Goal: Transaction & Acquisition: Purchase product/service

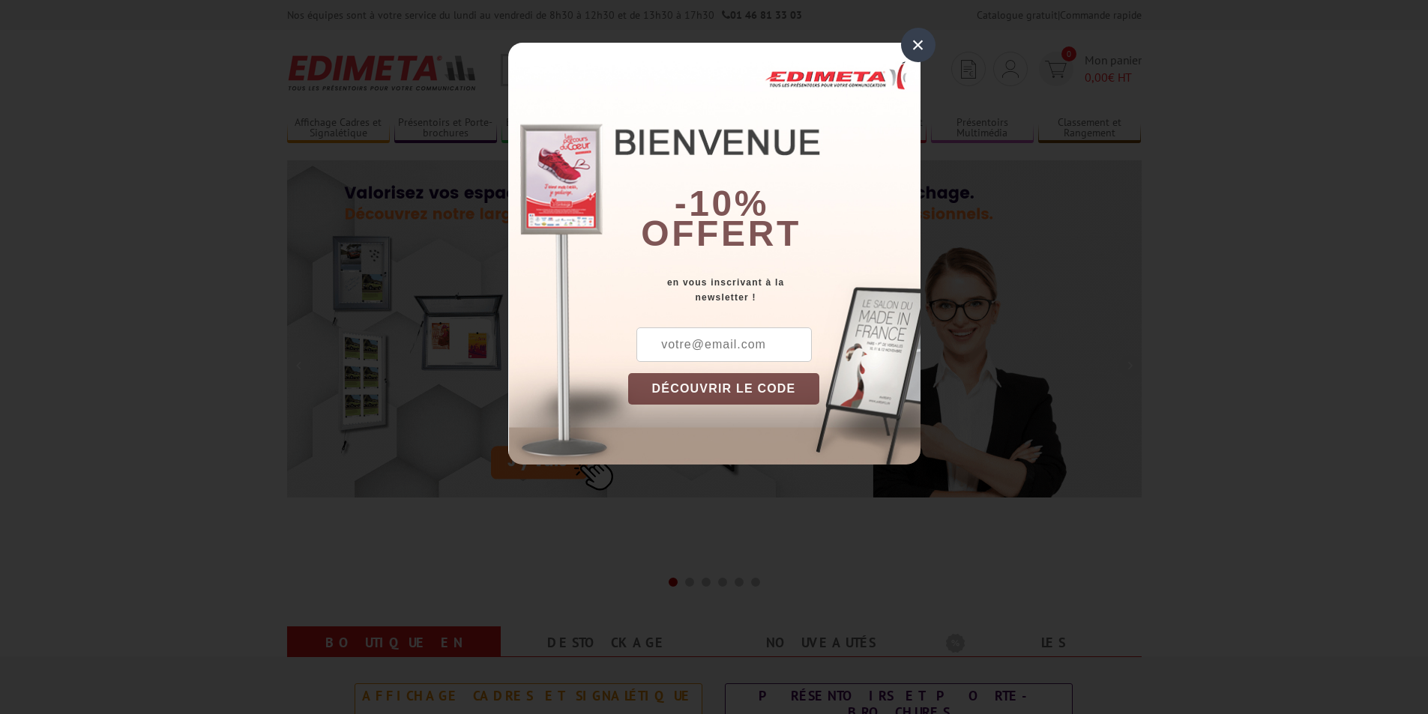
click at [914, 52] on div "×" at bounding box center [918, 45] width 34 height 34
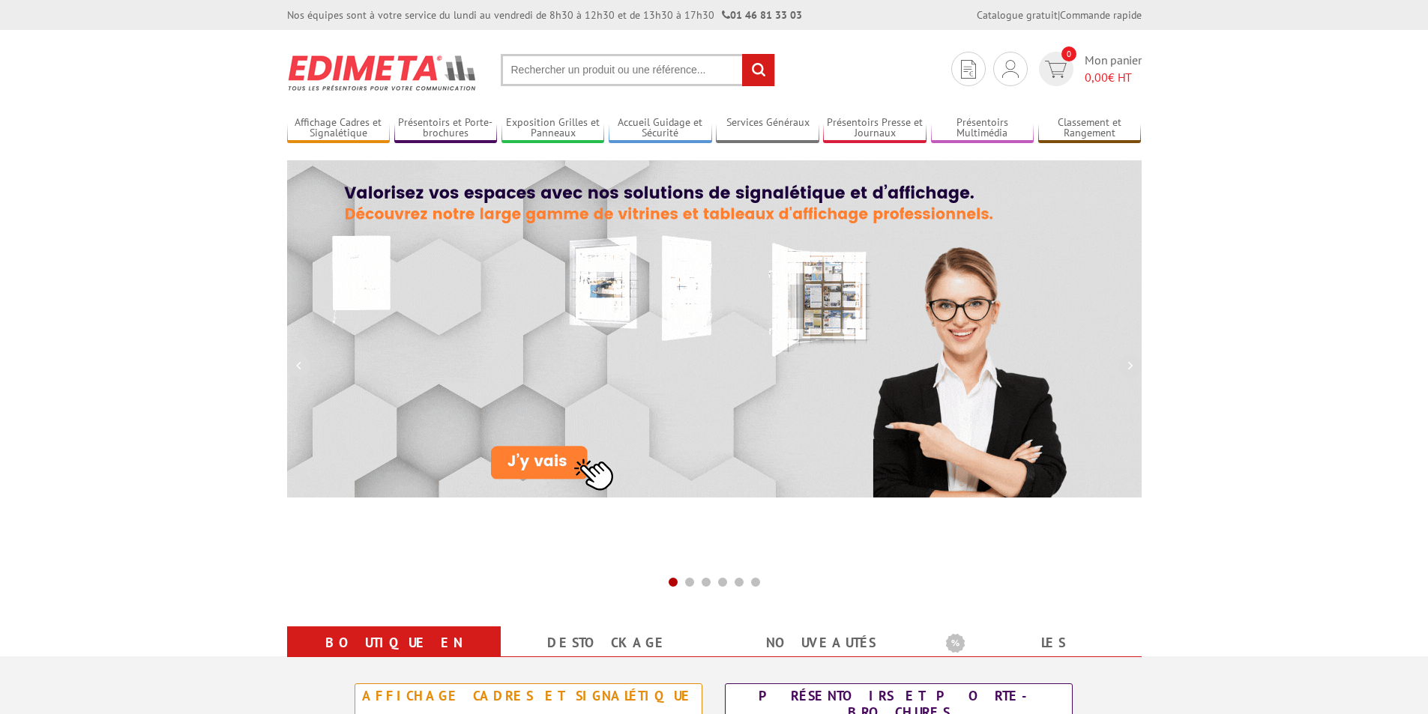
click at [614, 69] on input "text" at bounding box center [638, 70] width 274 height 32
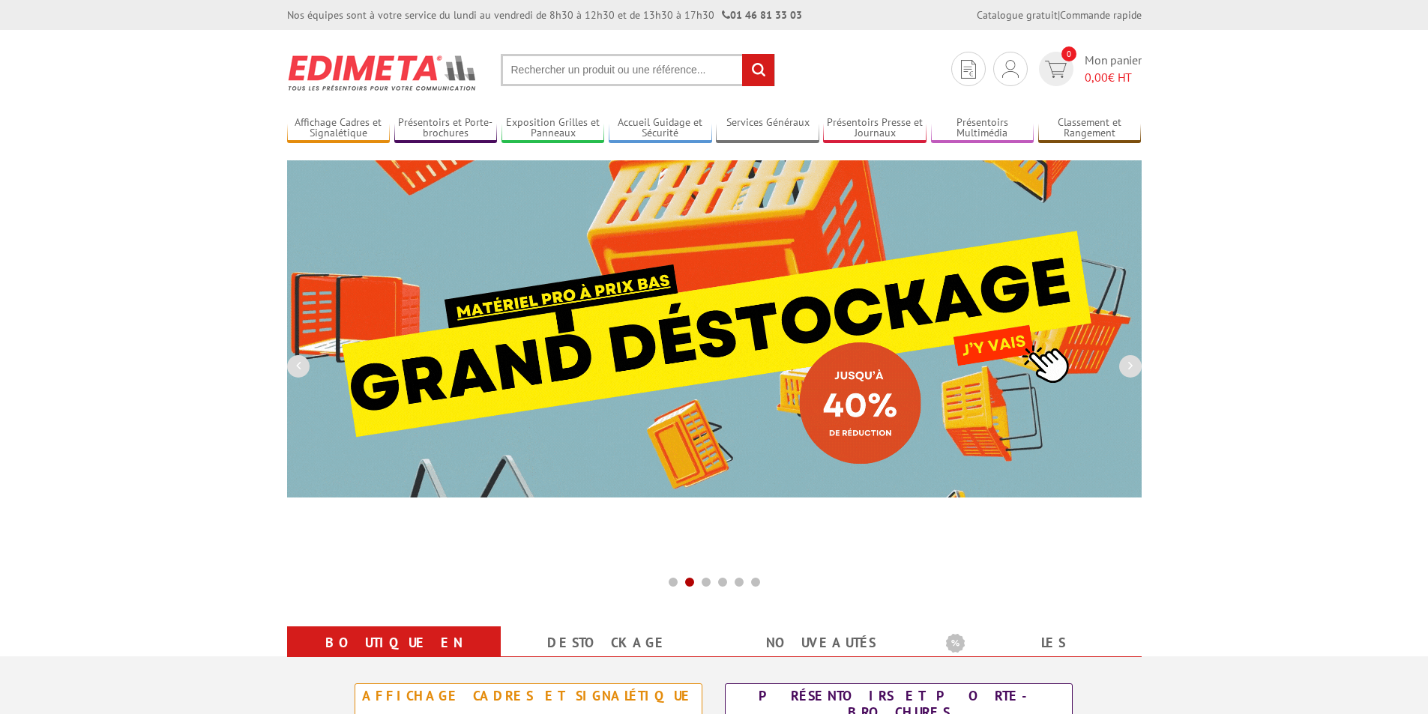
click at [633, 70] on input "text" at bounding box center [638, 70] width 274 height 32
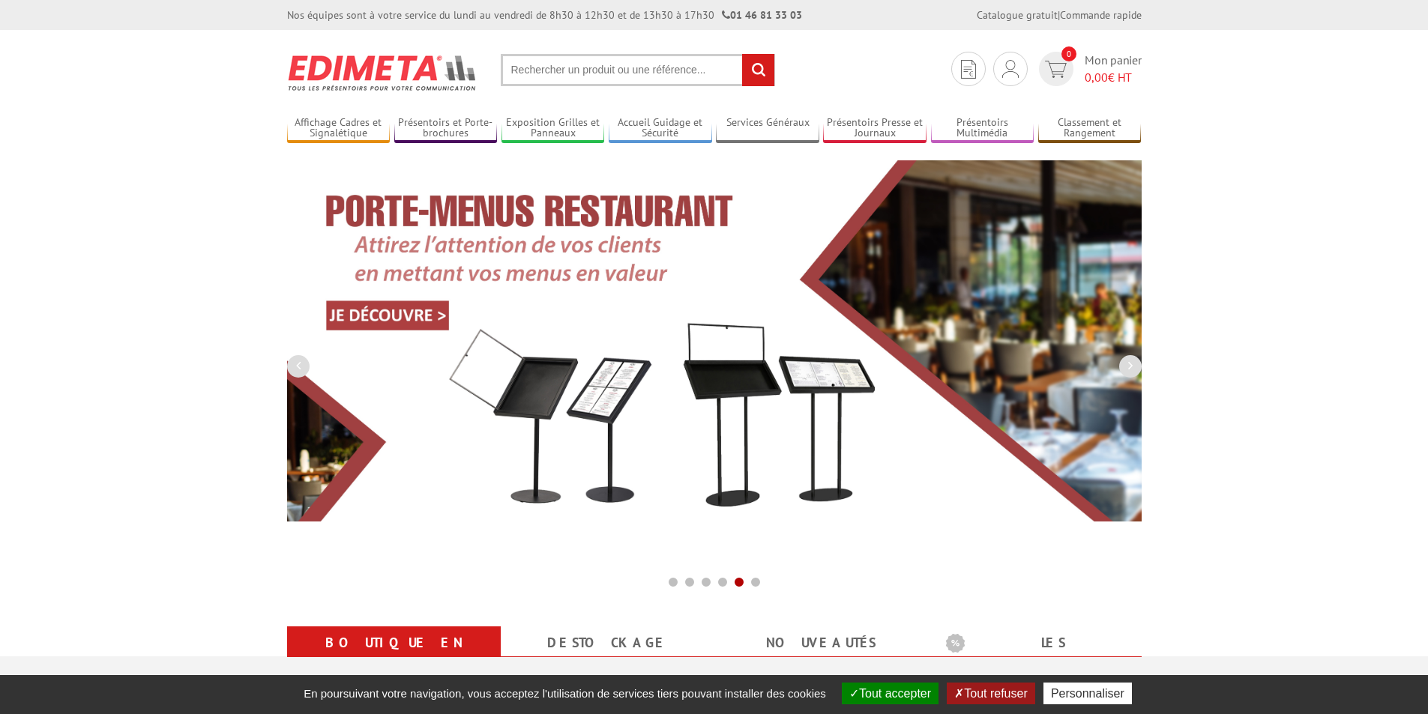
click at [622, 76] on input "text" at bounding box center [638, 70] width 274 height 32
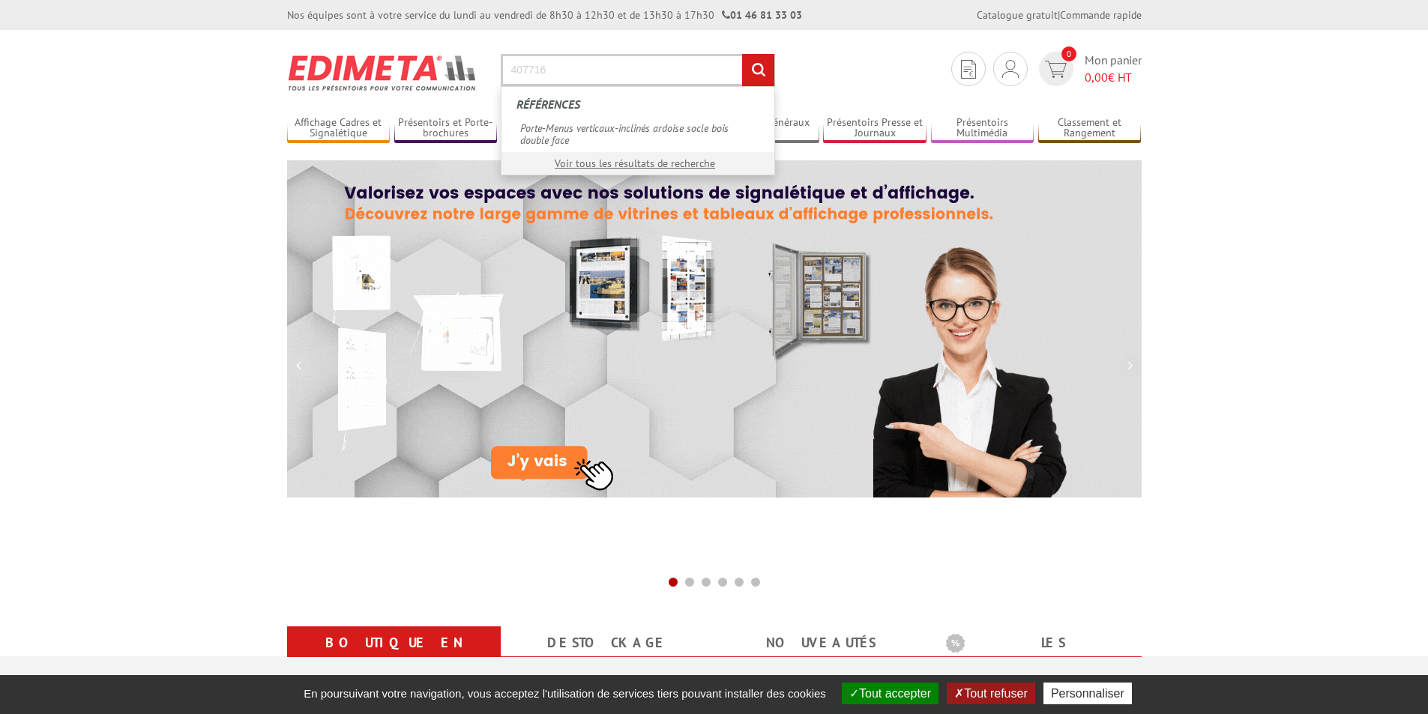
type input "407716"
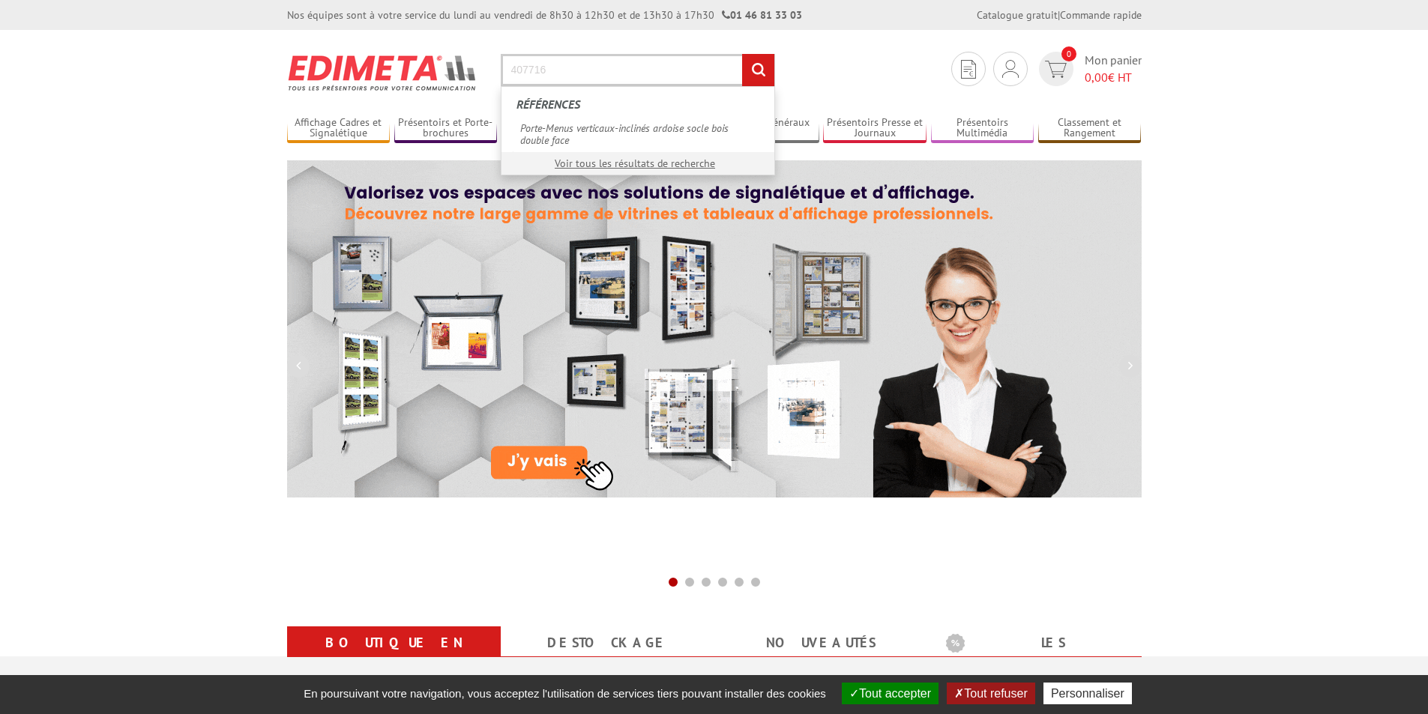
click at [742, 54] on input "rechercher" at bounding box center [758, 70] width 32 height 32
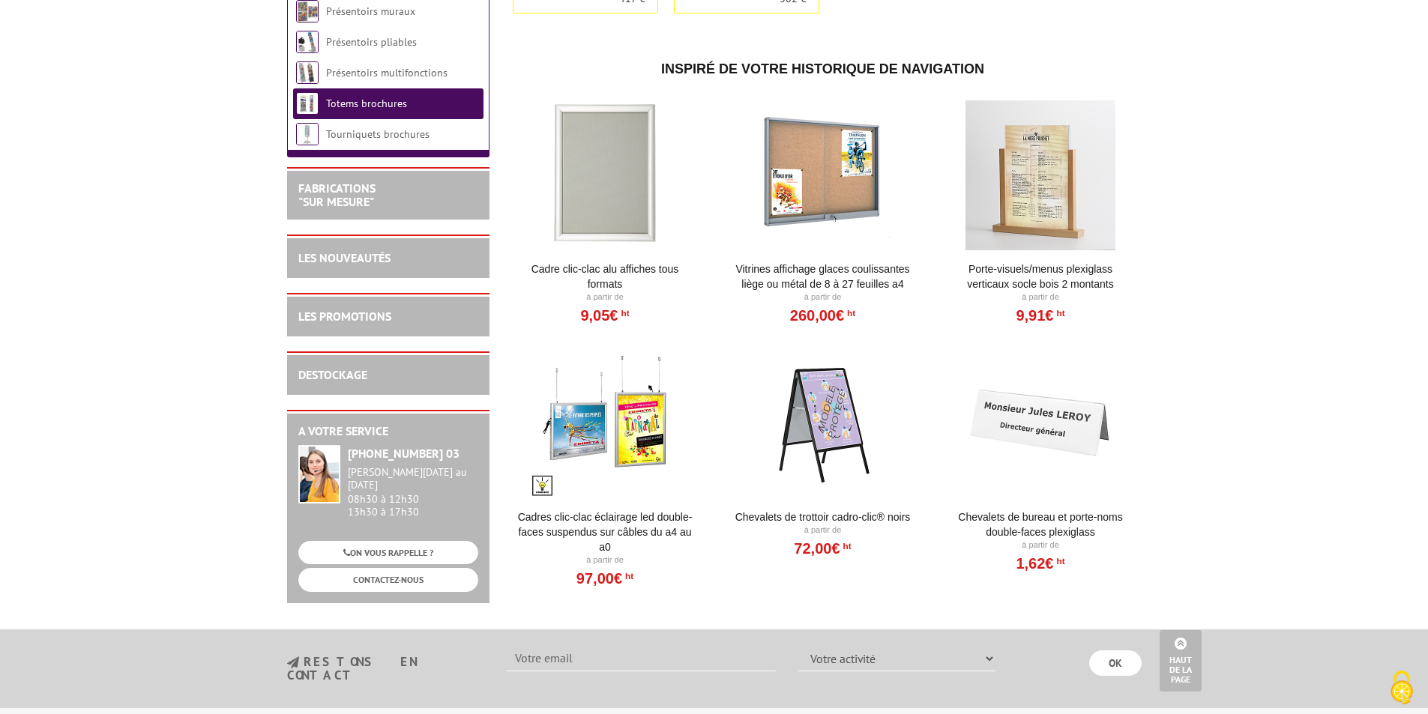
scroll to position [749, 0]
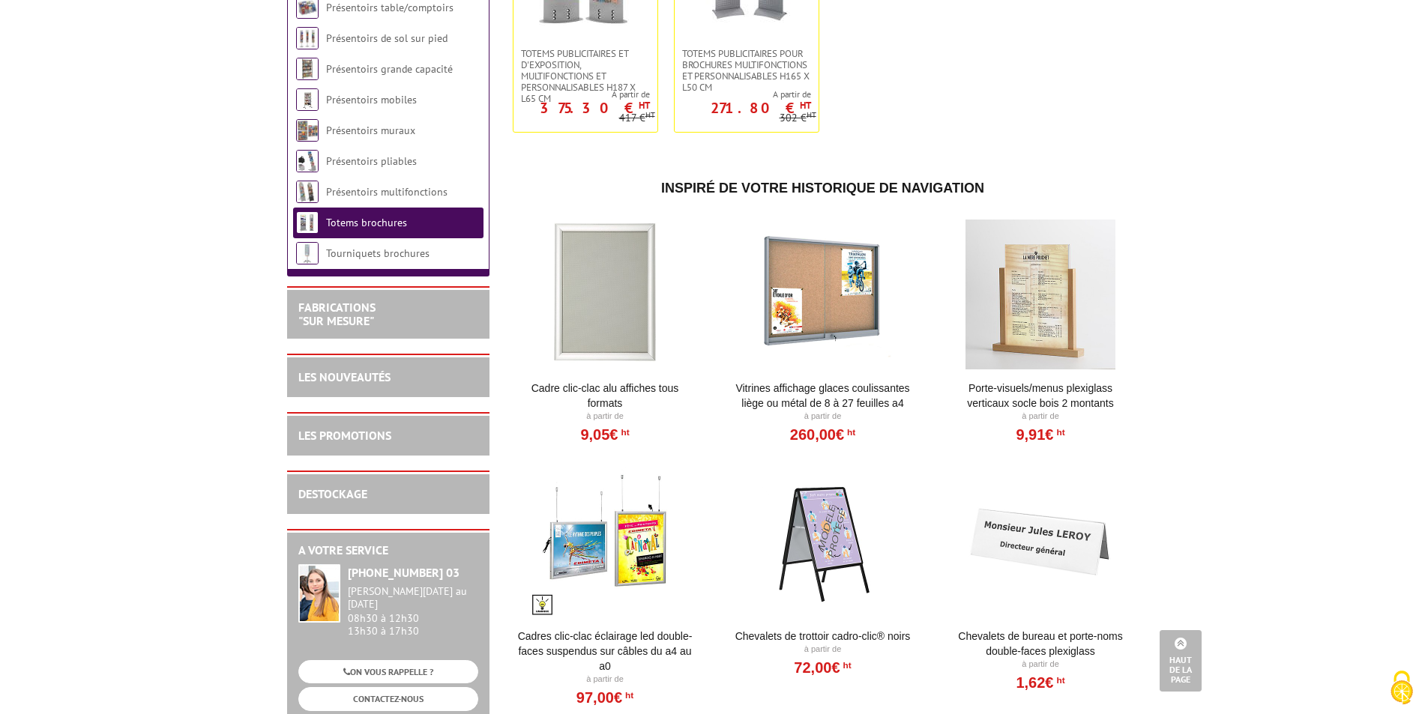
click at [602, 282] on div at bounding box center [605, 295] width 185 height 150
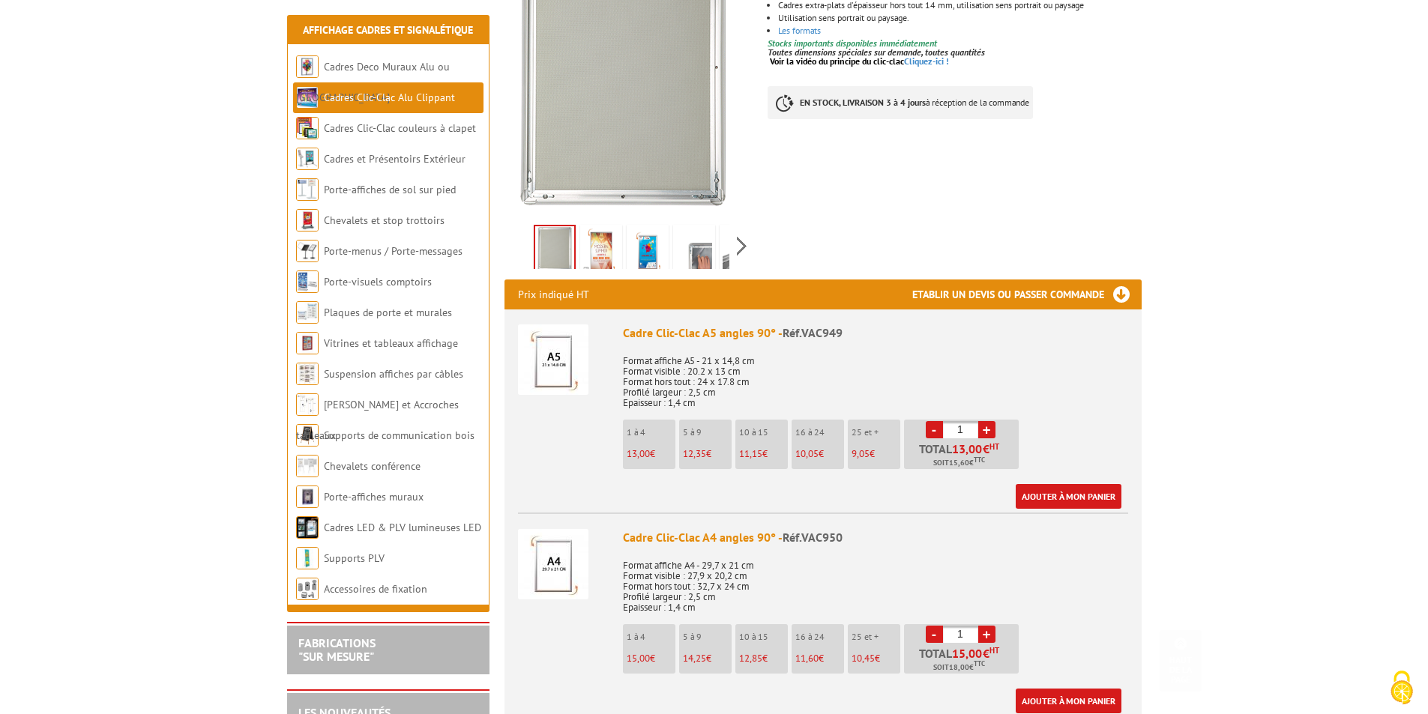
scroll to position [375, 0]
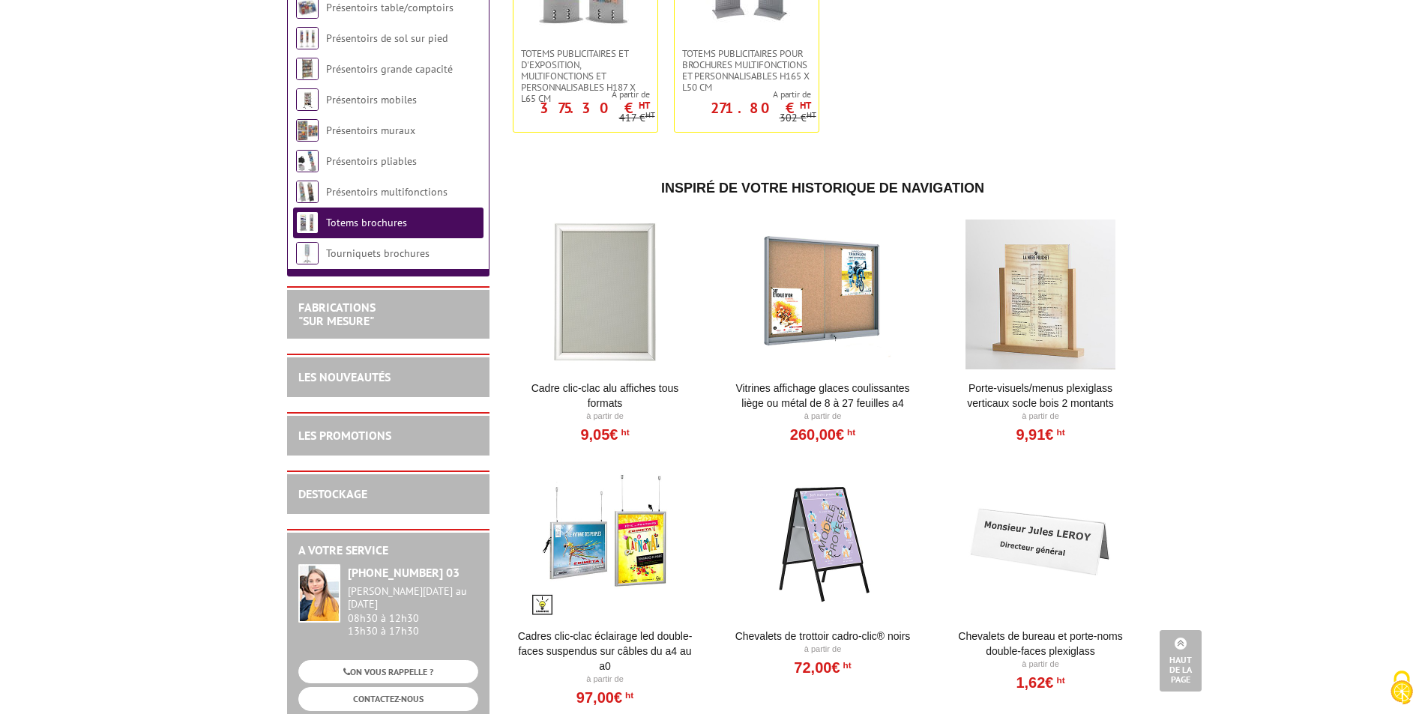
click at [1269, 280] on body "Nos équipes sont à votre service du lundi au vendredi de 8h30 à 12h30 et de 13h…" at bounding box center [714, 172] width 1428 height 1843
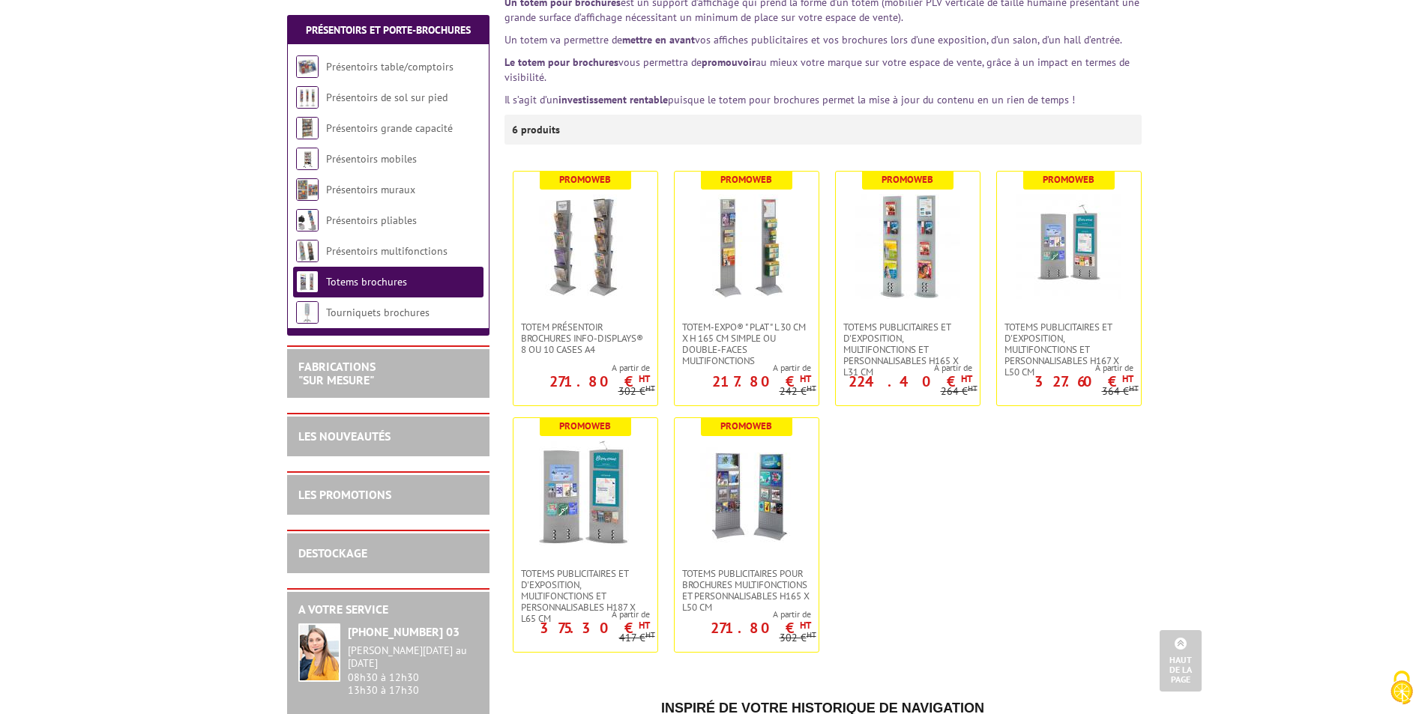
scroll to position [225, 0]
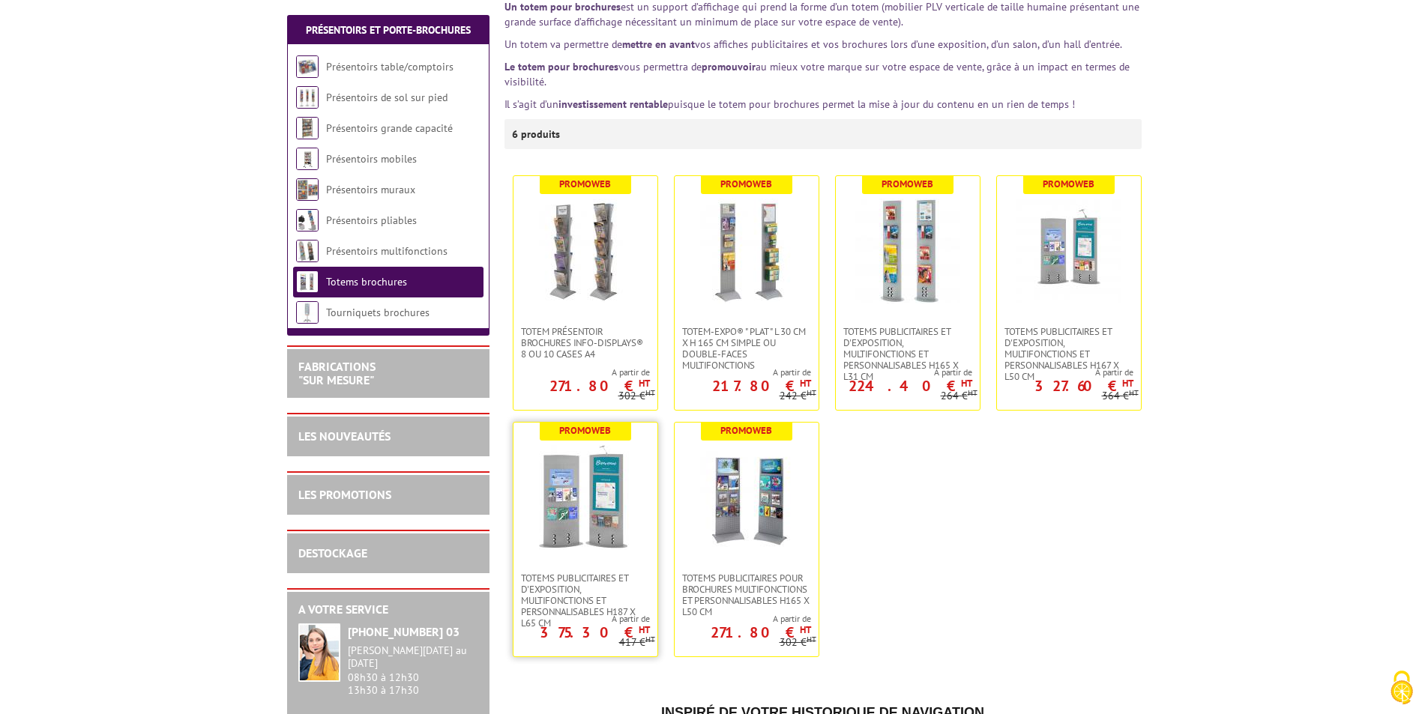
click at [598, 477] on img at bounding box center [585, 497] width 105 height 105
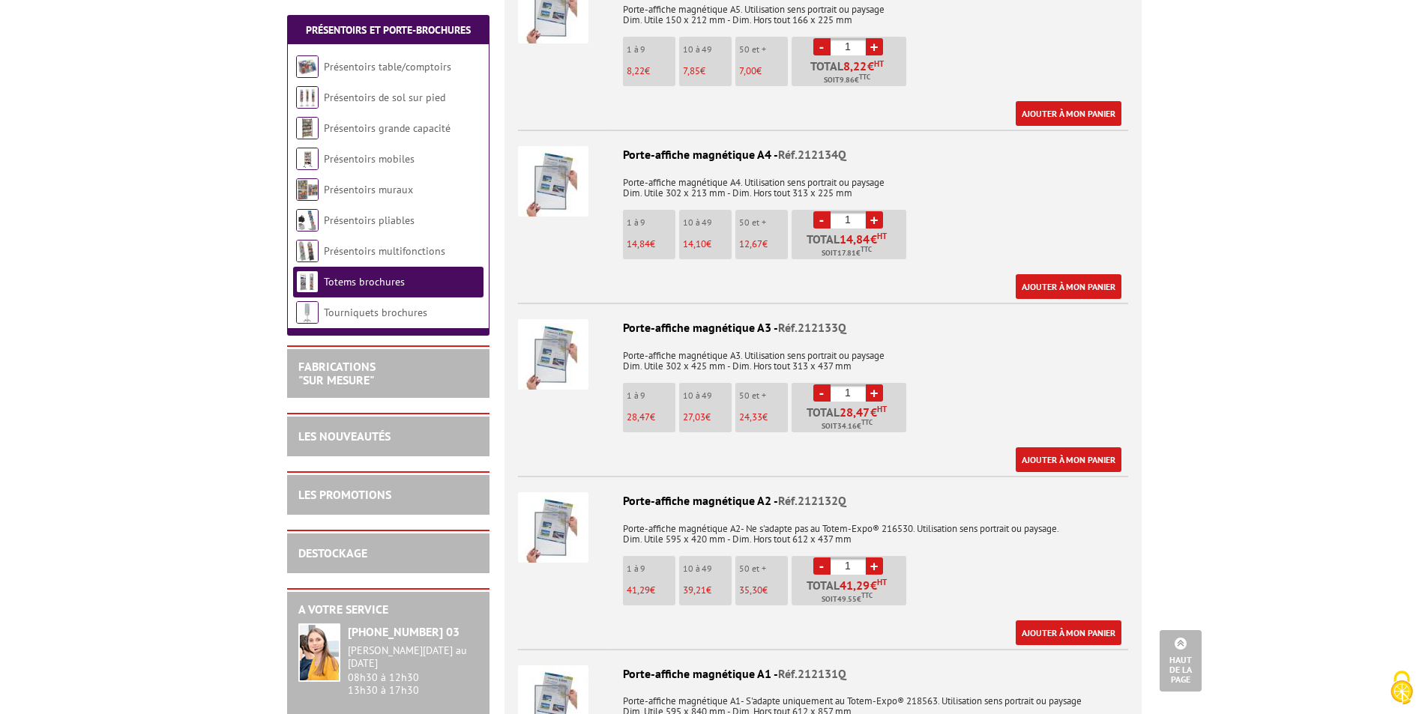
scroll to position [1499, 0]
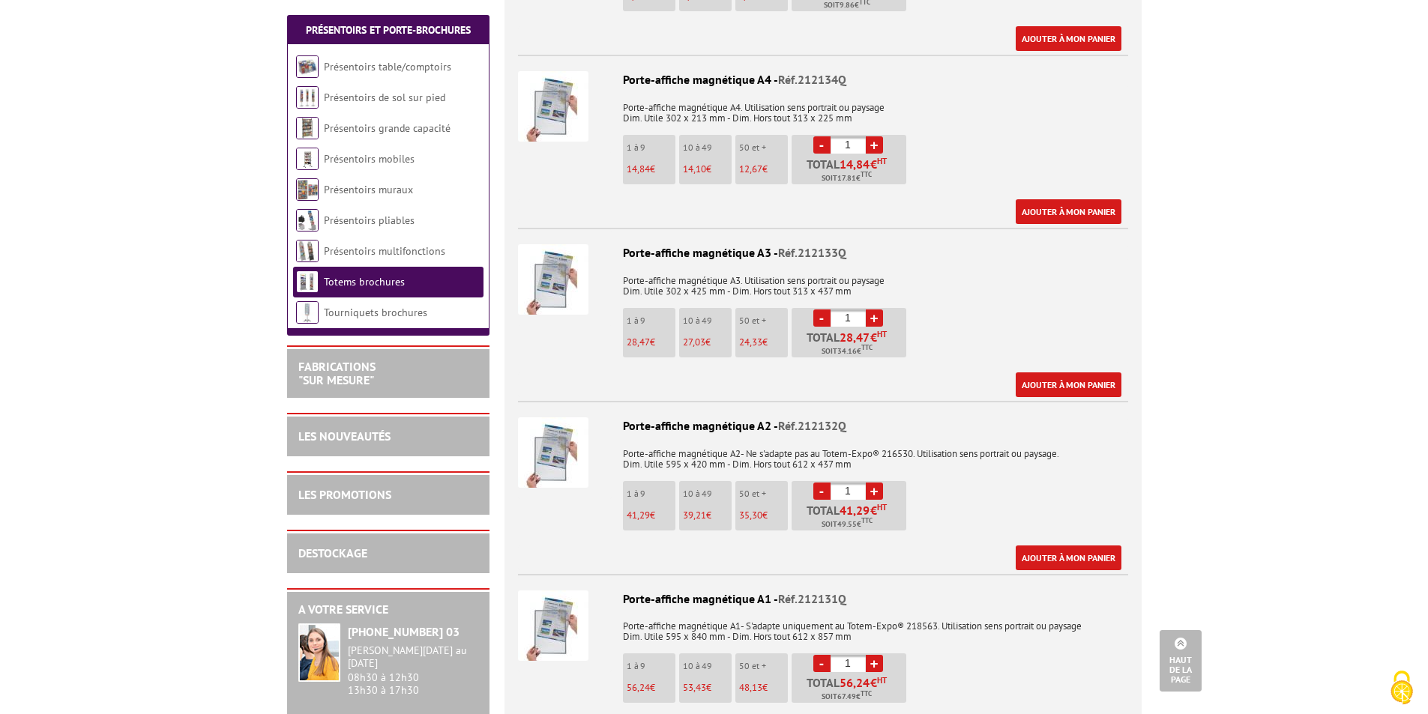
click at [874, 136] on link "+" at bounding box center [874, 144] width 17 height 17
click at [822, 136] on link "-" at bounding box center [821, 144] width 17 height 17
click at [877, 136] on link "+" at bounding box center [874, 144] width 17 height 17
type input "2"
click at [873, 309] on link "+" at bounding box center [874, 317] width 17 height 17
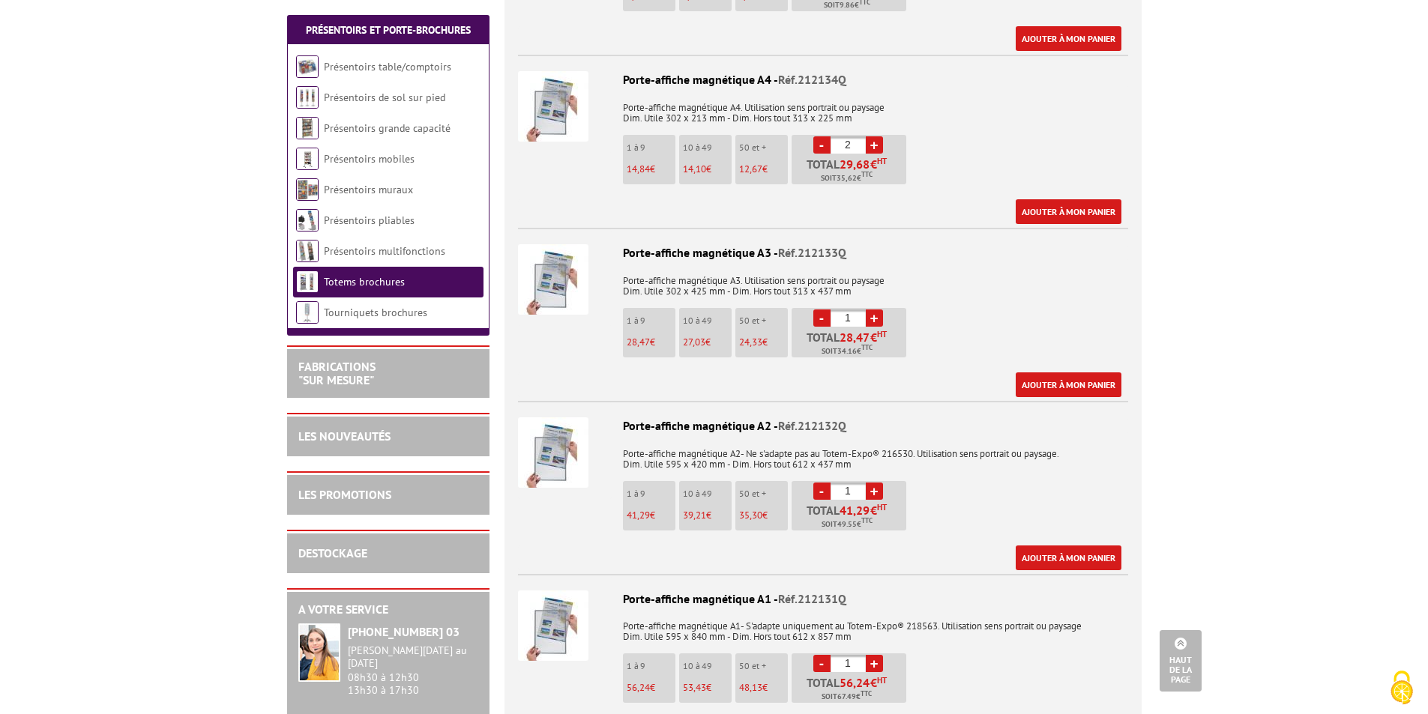
type input "2"
click at [365, 67] on link "Présentoirs table/comptoirs" at bounding box center [388, 66] width 128 height 13
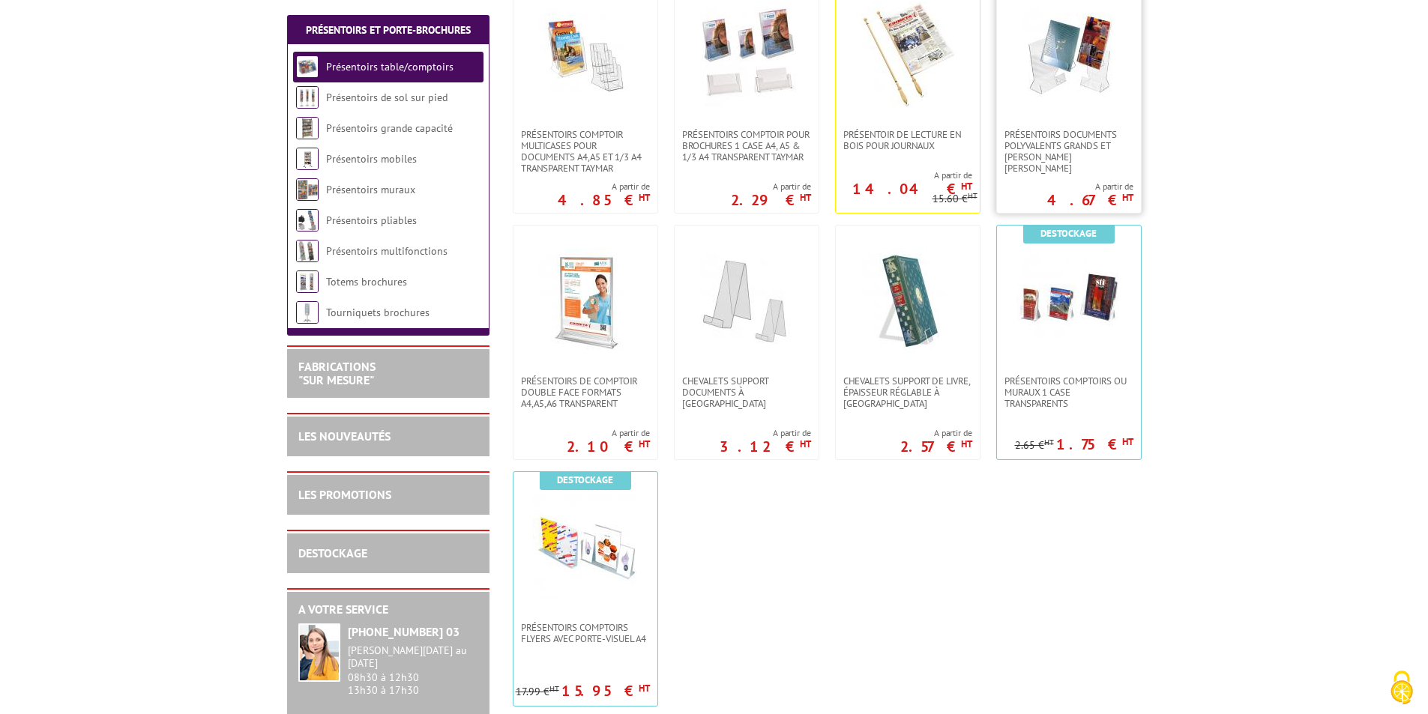
scroll to position [375, 0]
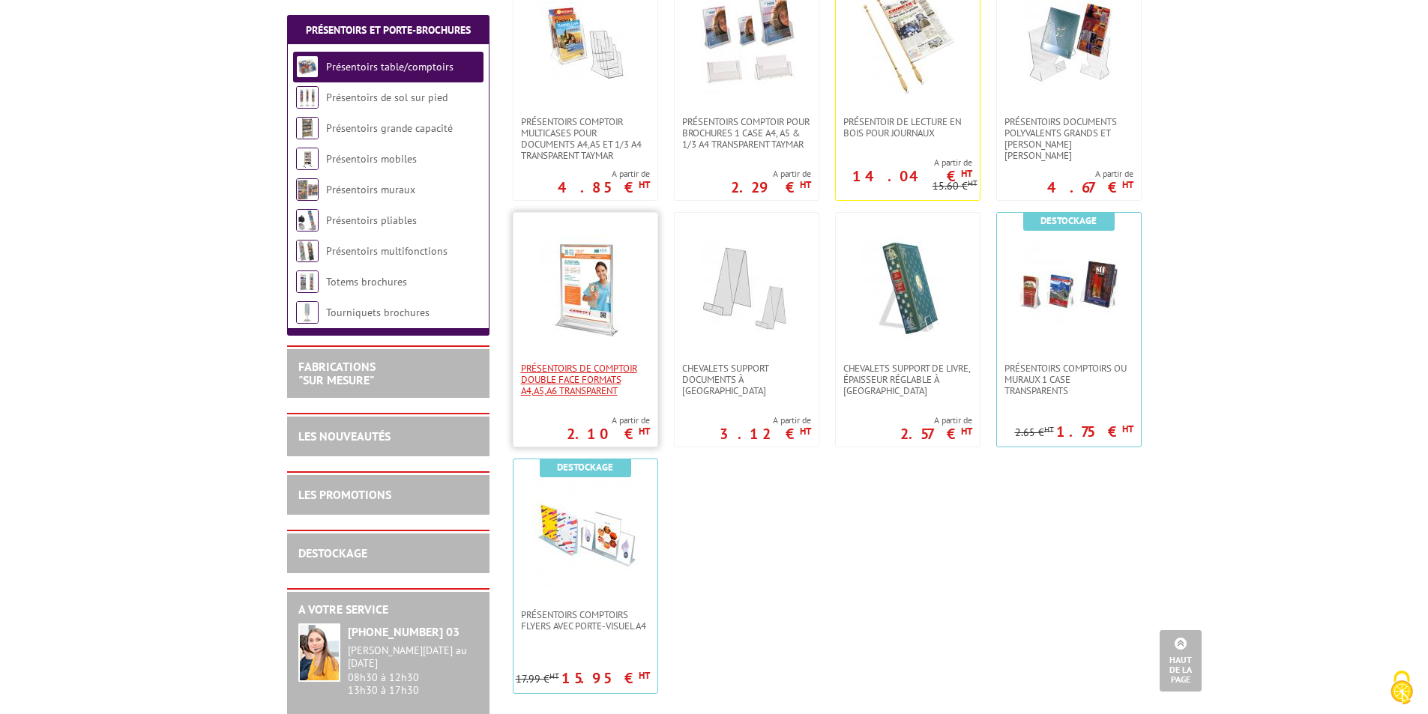
click at [579, 369] on span "PRÉSENTOIRS DE COMPTOIR DOUBLE FACE FORMATS A4,A5,A6 TRANSPARENT" at bounding box center [585, 380] width 129 height 34
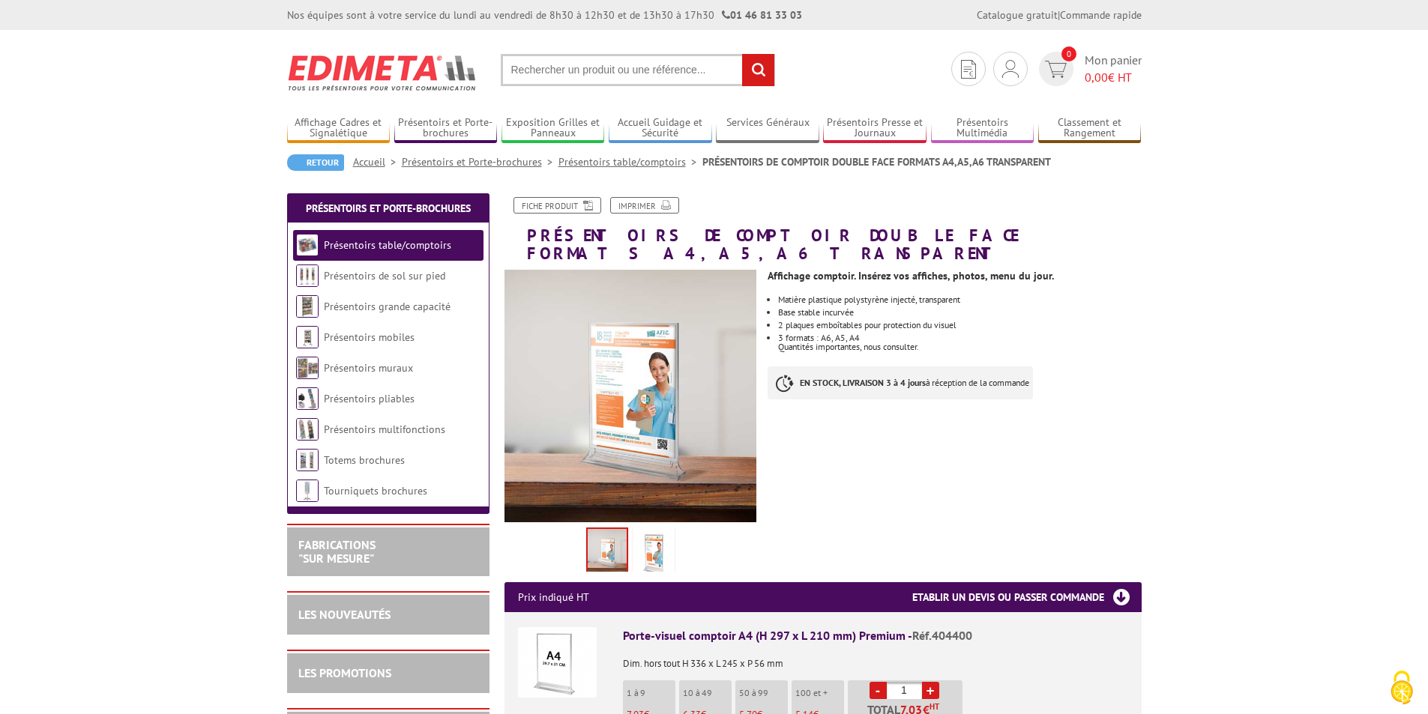
click at [662, 540] on img at bounding box center [653, 554] width 36 height 46
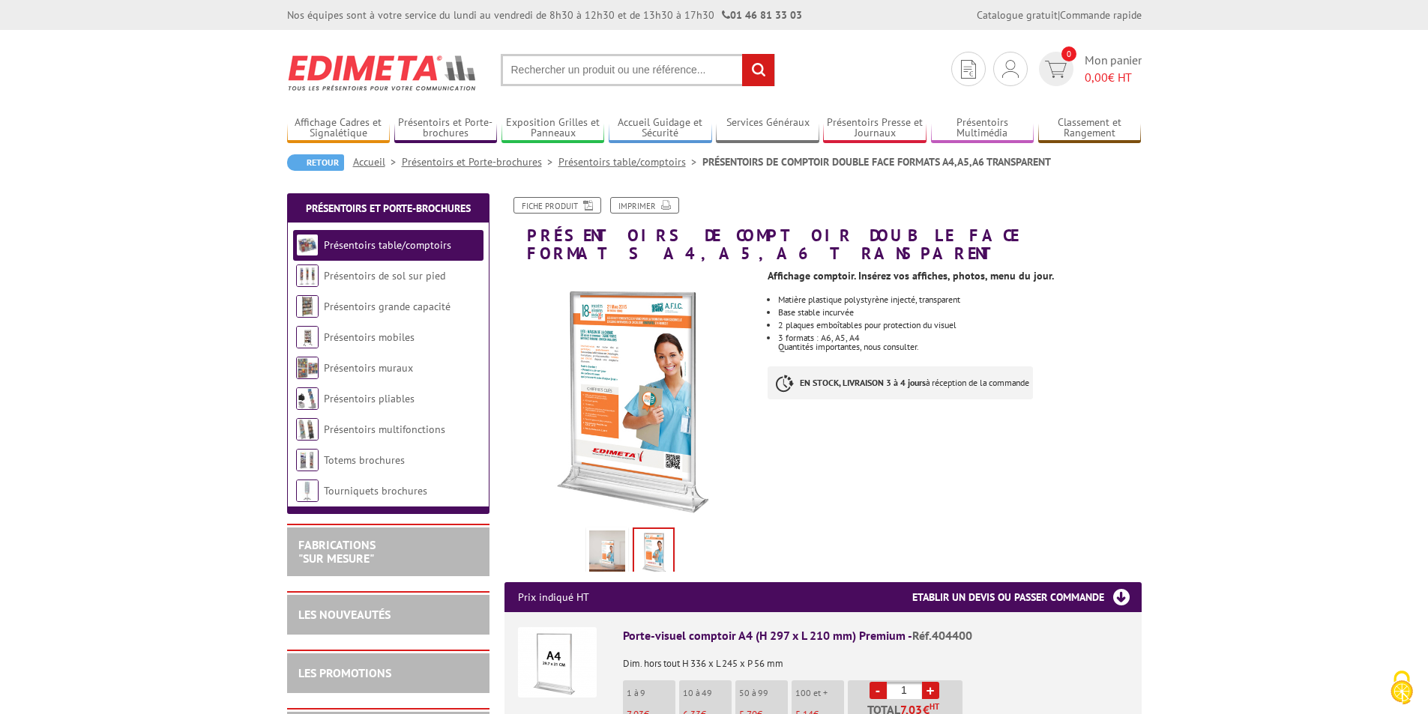
click at [610, 542] on img at bounding box center [607, 554] width 36 height 46
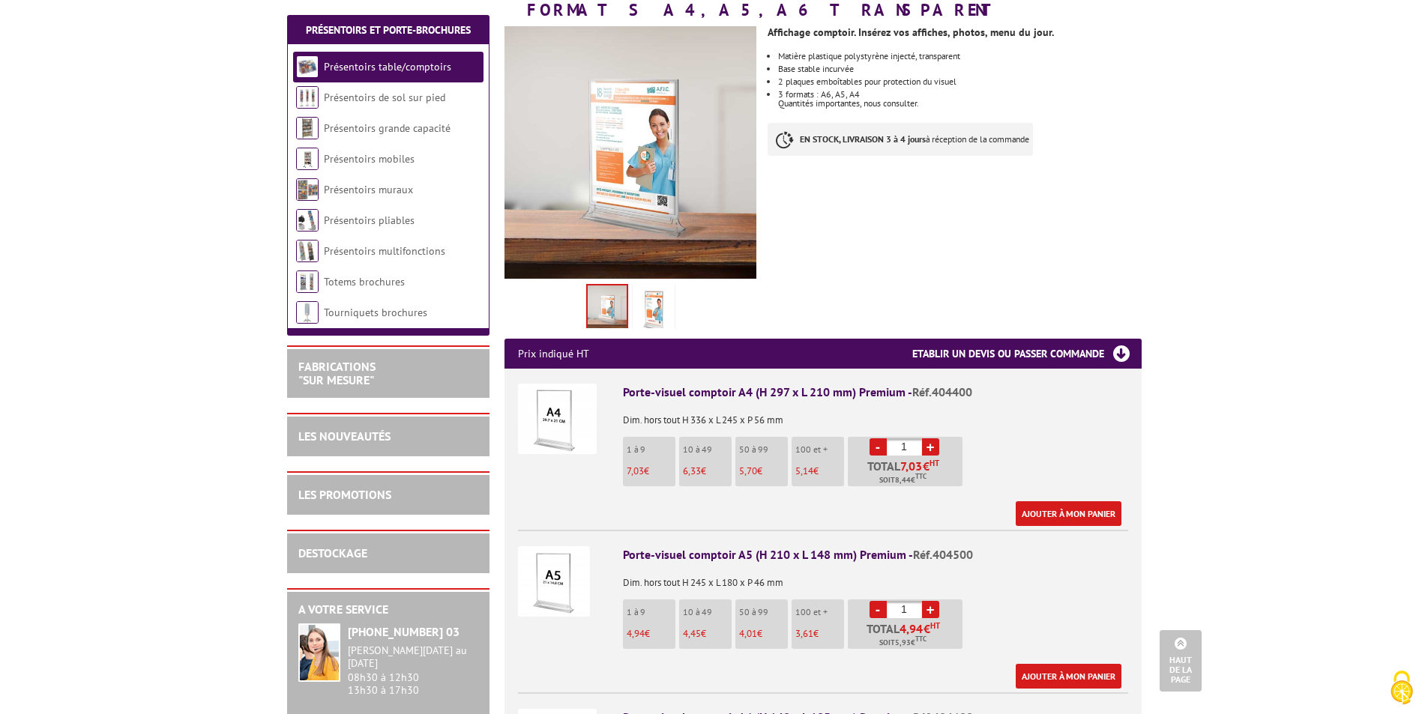
scroll to position [150, 0]
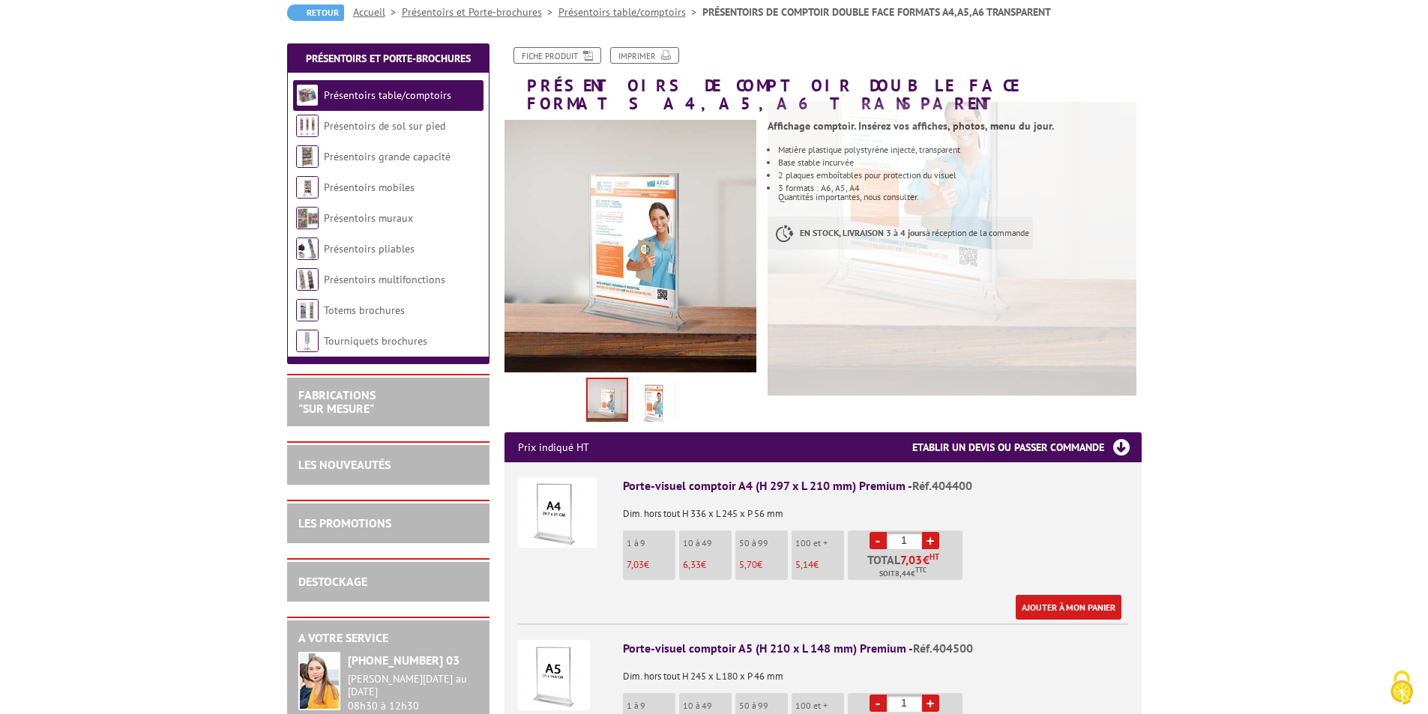
click at [652, 384] on img at bounding box center [653, 404] width 36 height 46
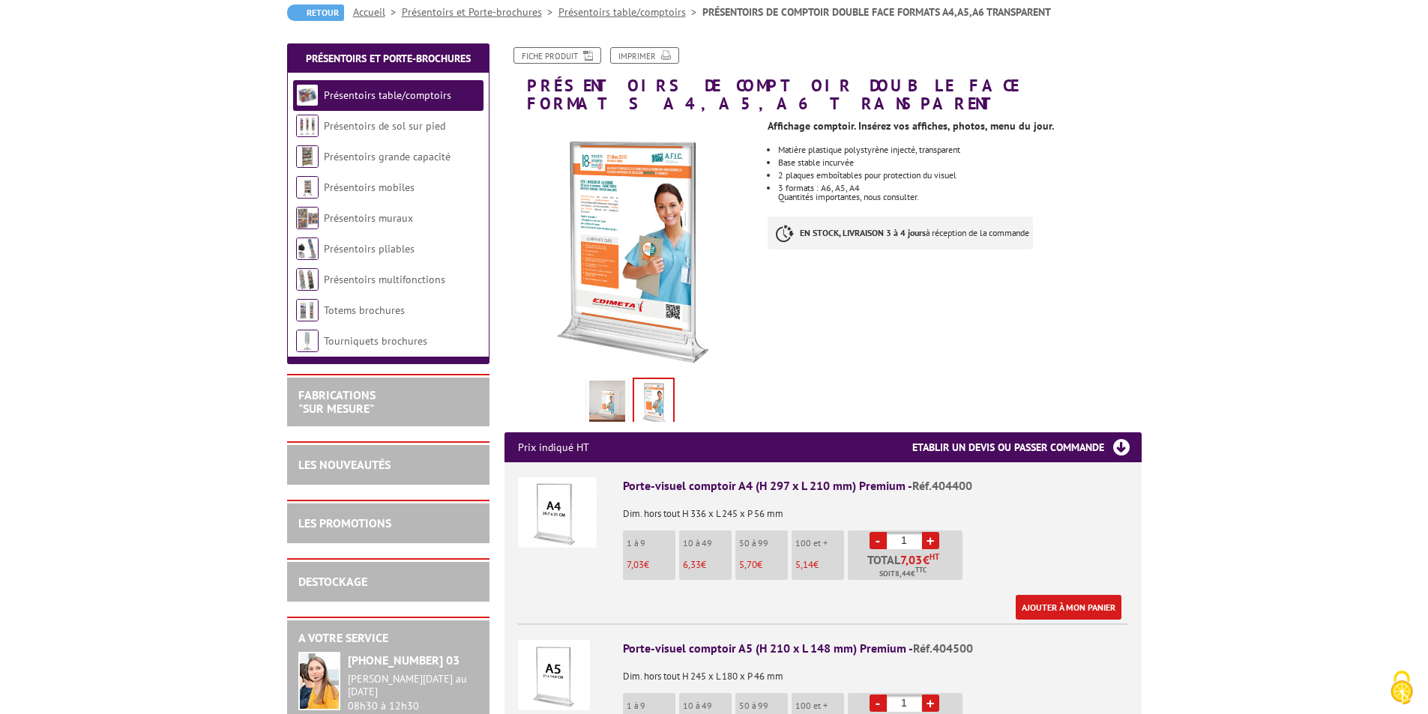
click at [610, 391] on img at bounding box center [607, 404] width 36 height 46
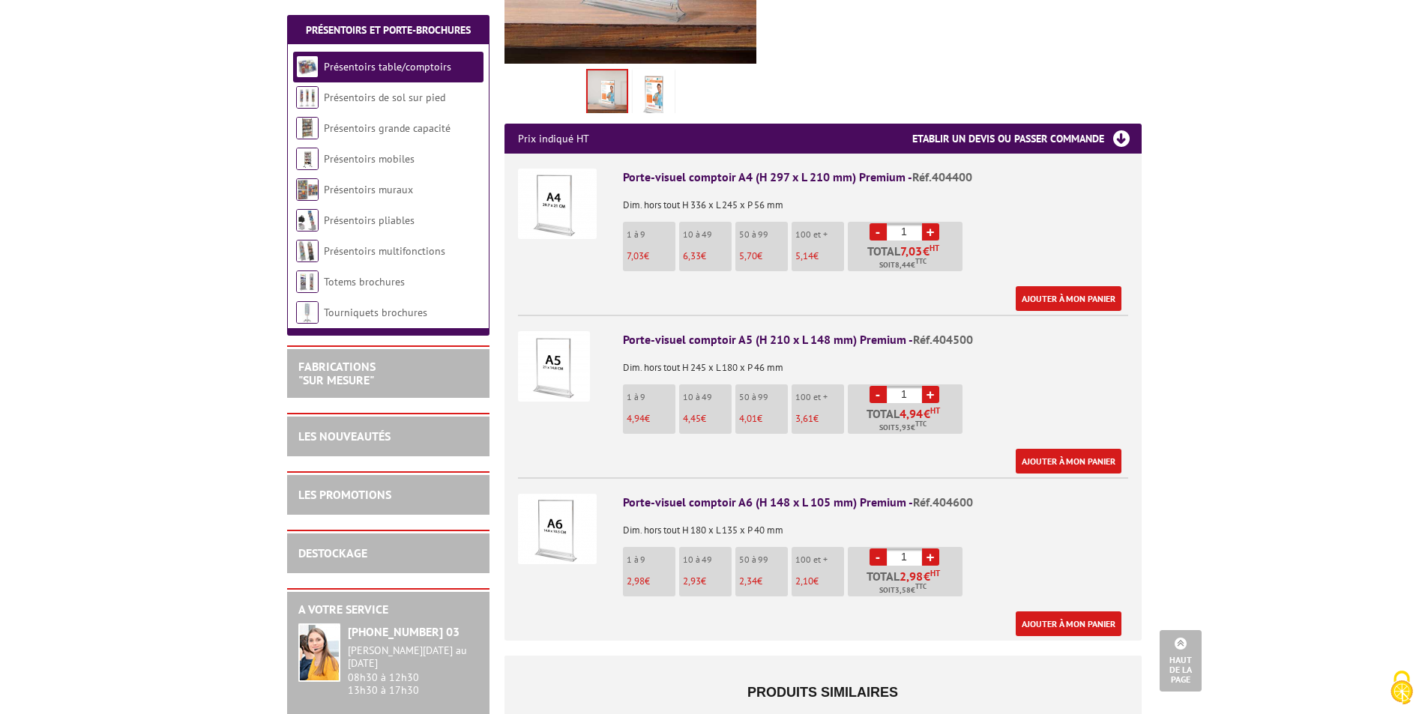
scroll to position [375, 0]
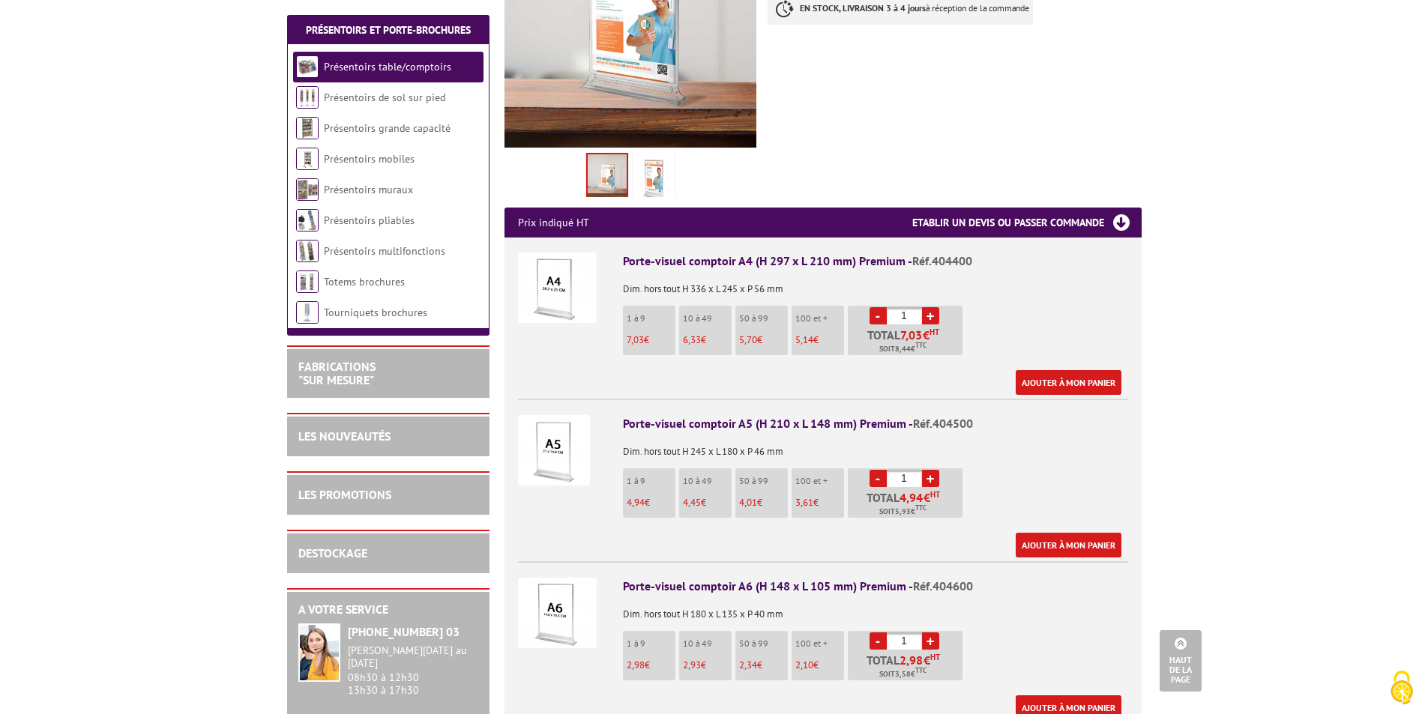
click at [704, 253] on div "Porte-visuel comptoir A4 (H 297 x L 210 mm) Premium - Réf.404400" at bounding box center [875, 261] width 505 height 17
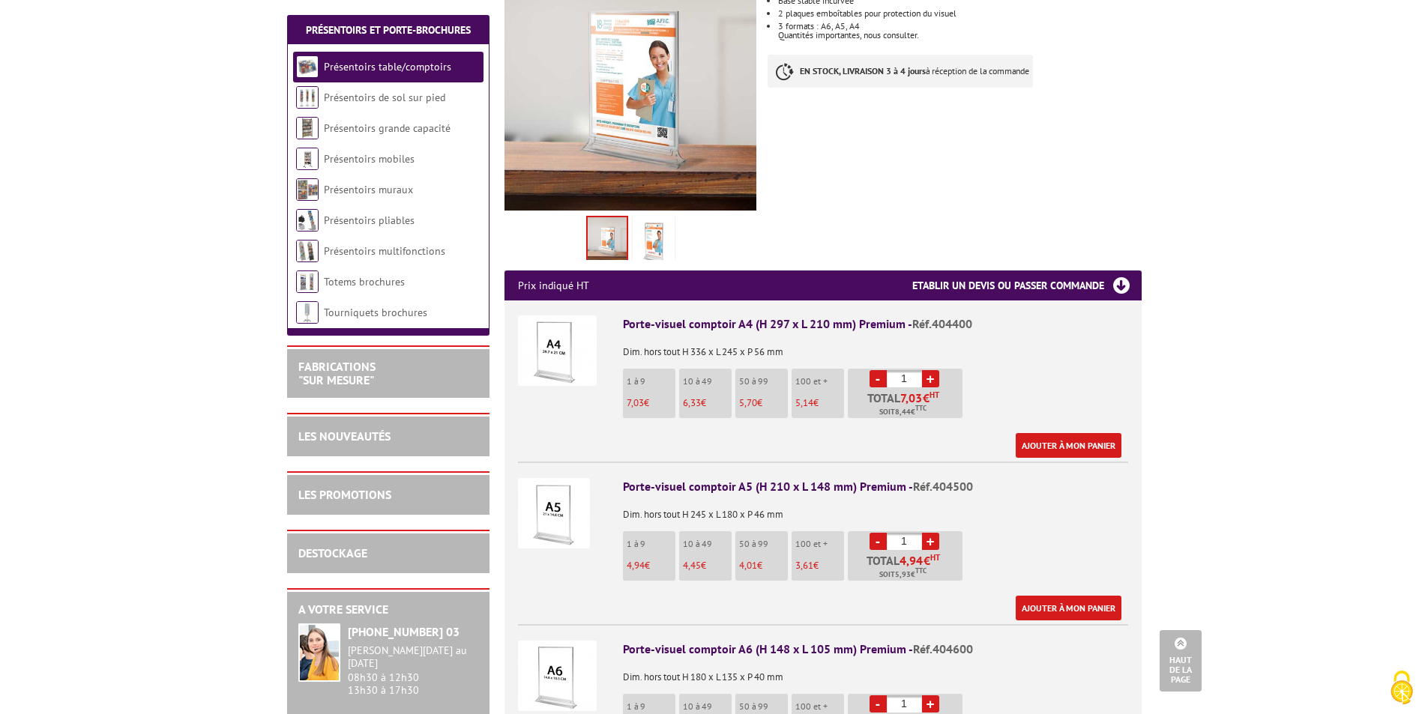
scroll to position [150, 0]
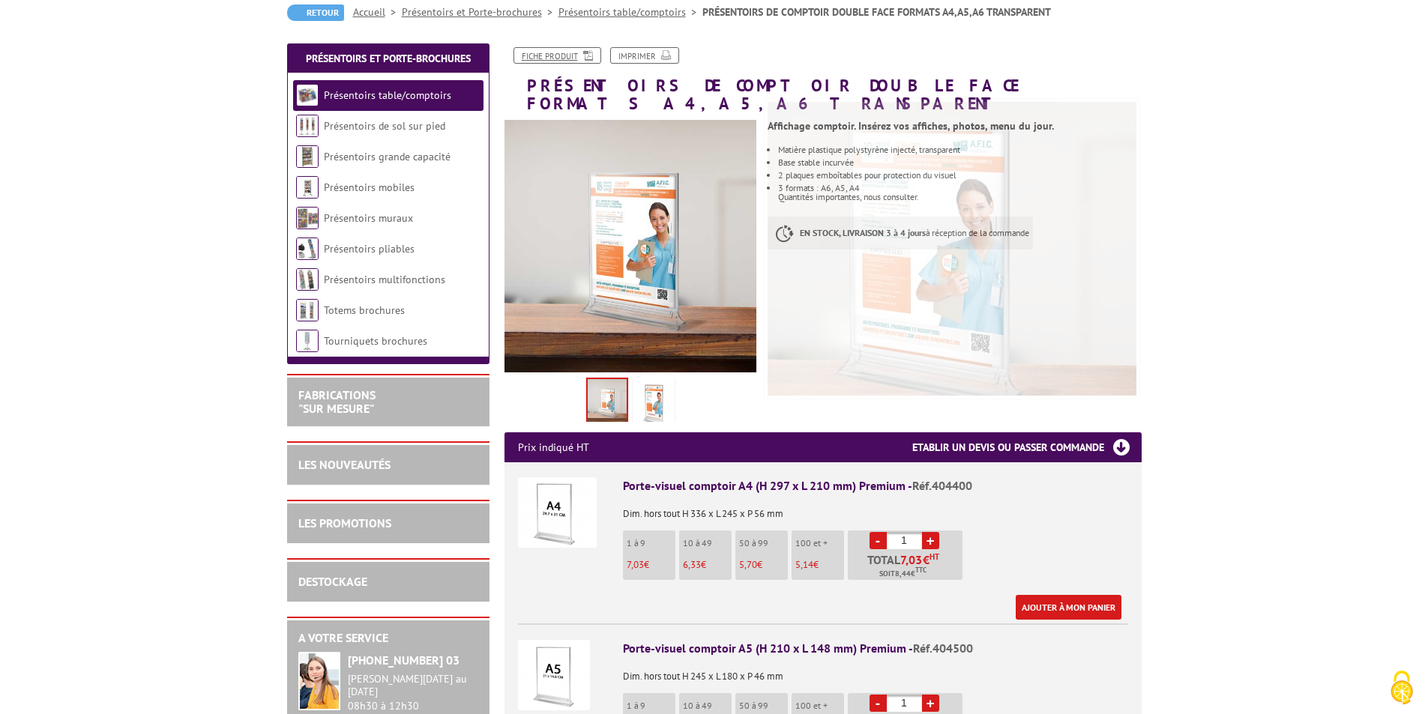
click at [565, 57] on link "Fiche produit" at bounding box center [557, 55] width 88 height 16
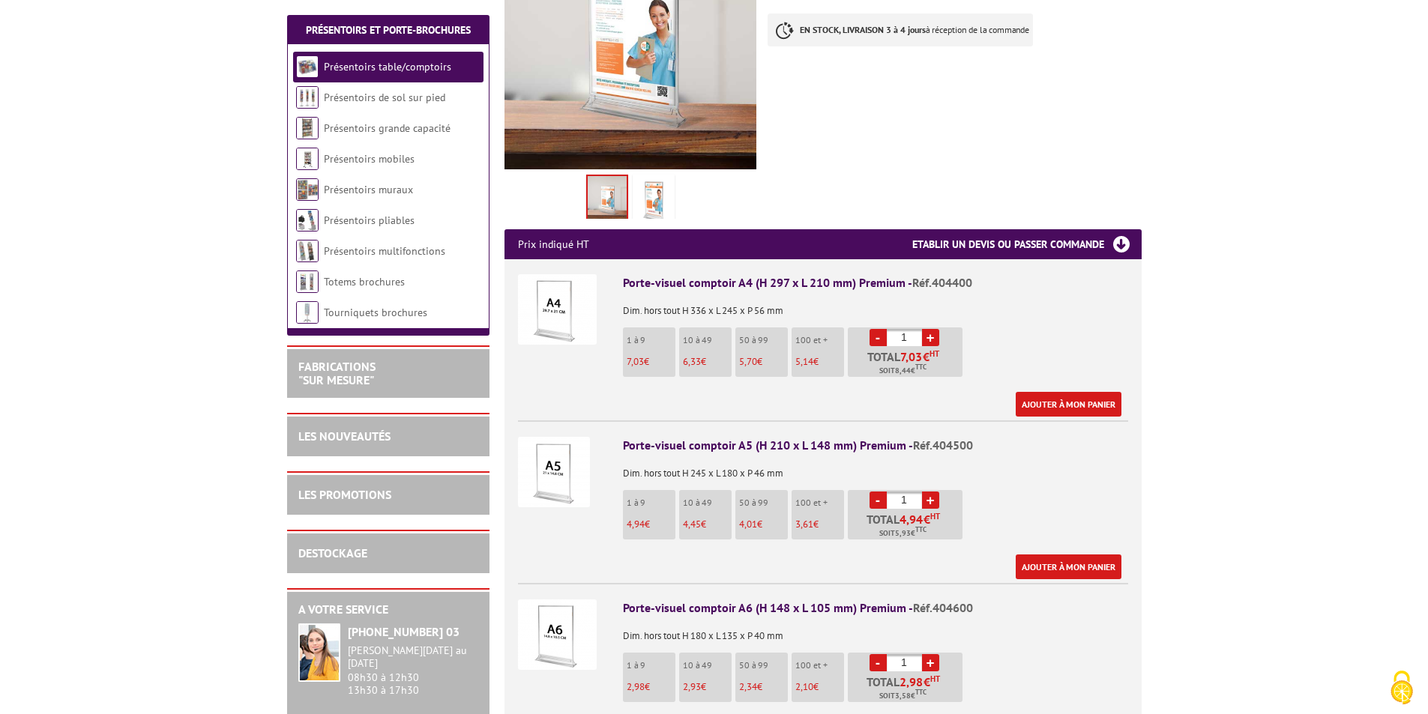
scroll to position [375, 0]
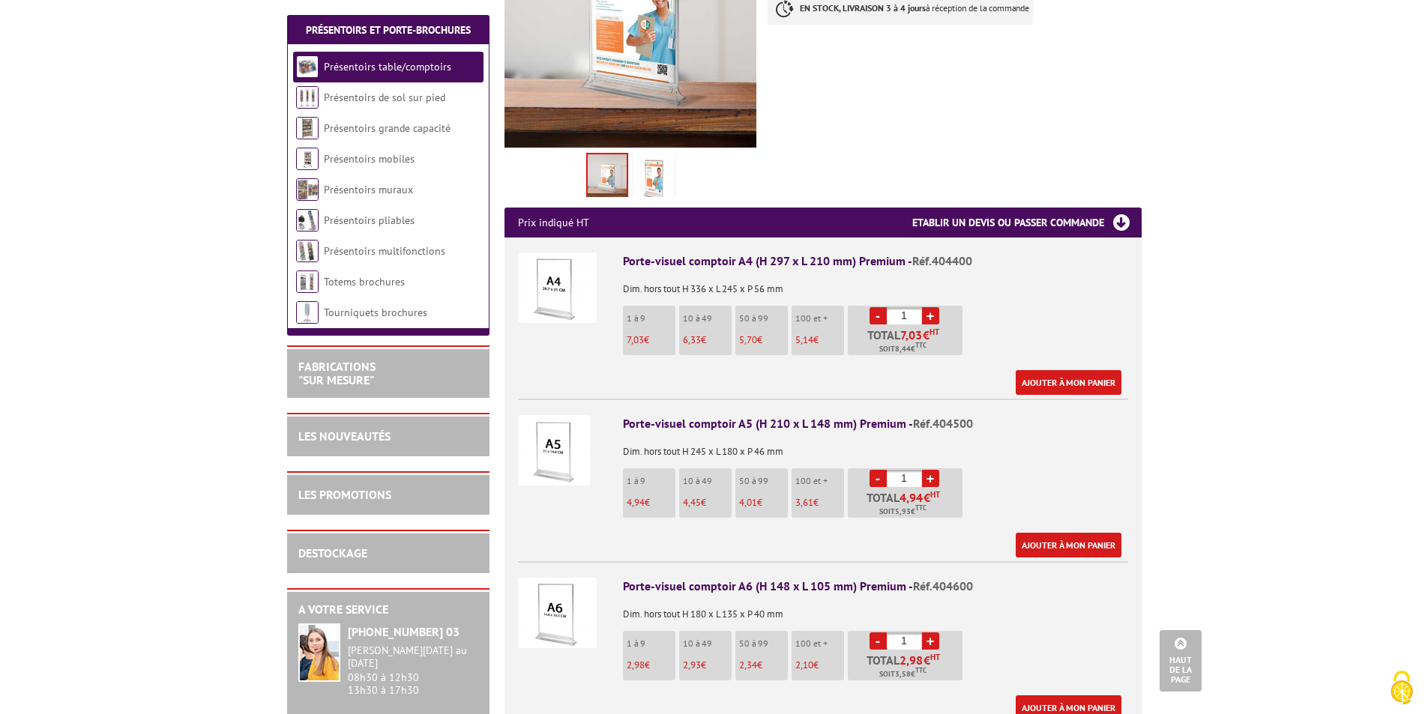
click at [929, 470] on link "+" at bounding box center [930, 478] width 17 height 17
type input "2"
click at [931, 307] on link "+" at bounding box center [930, 315] width 17 height 17
type input "2"
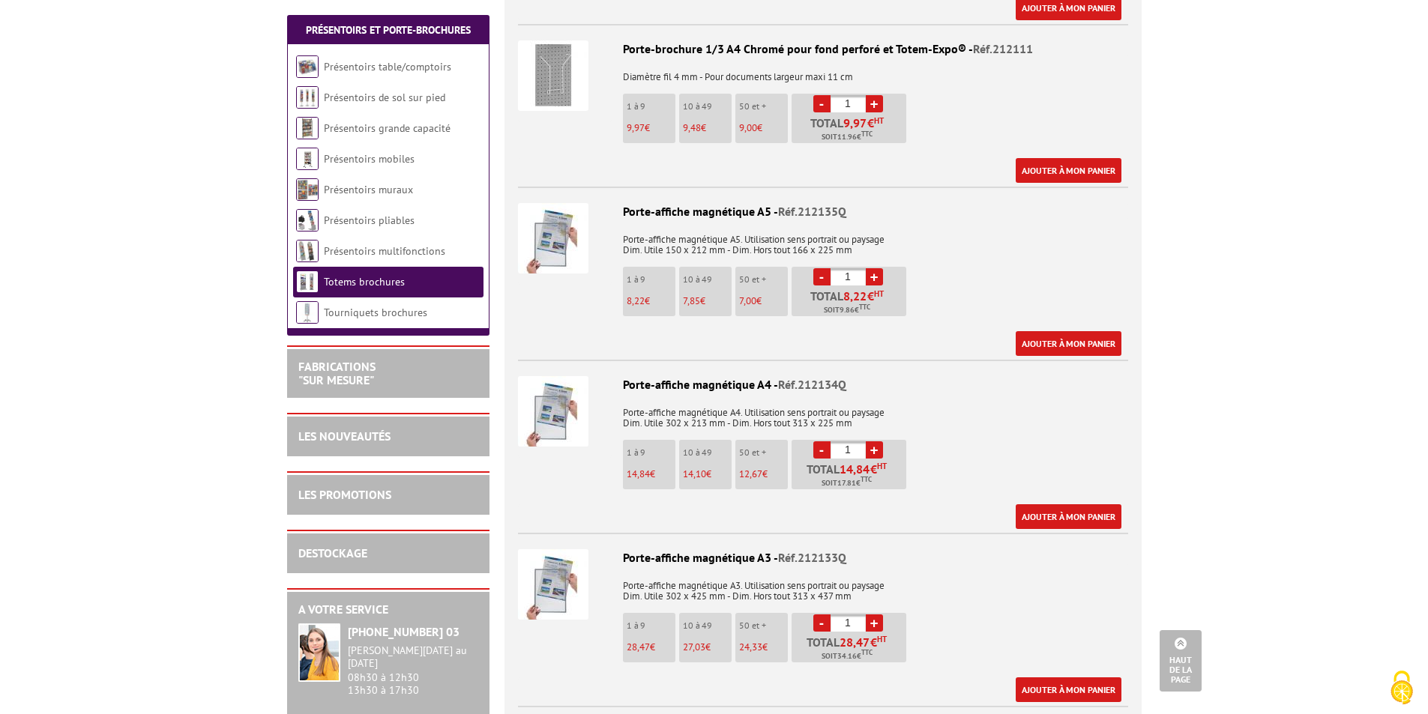
scroll to position [1199, 0]
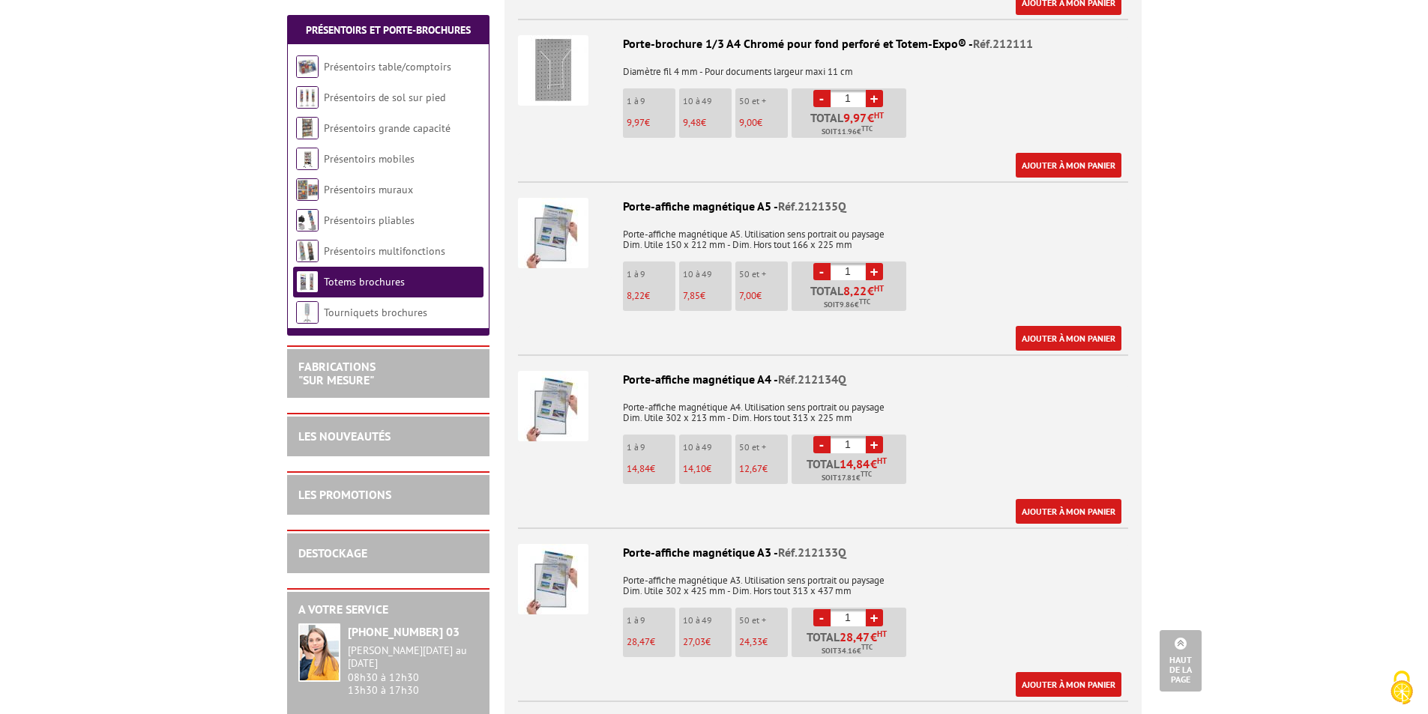
click at [871, 436] on link "+" at bounding box center [874, 444] width 17 height 17
type input "2"
click at [856, 472] on span "Soit 35,62 € TTC" at bounding box center [847, 478] width 52 height 12
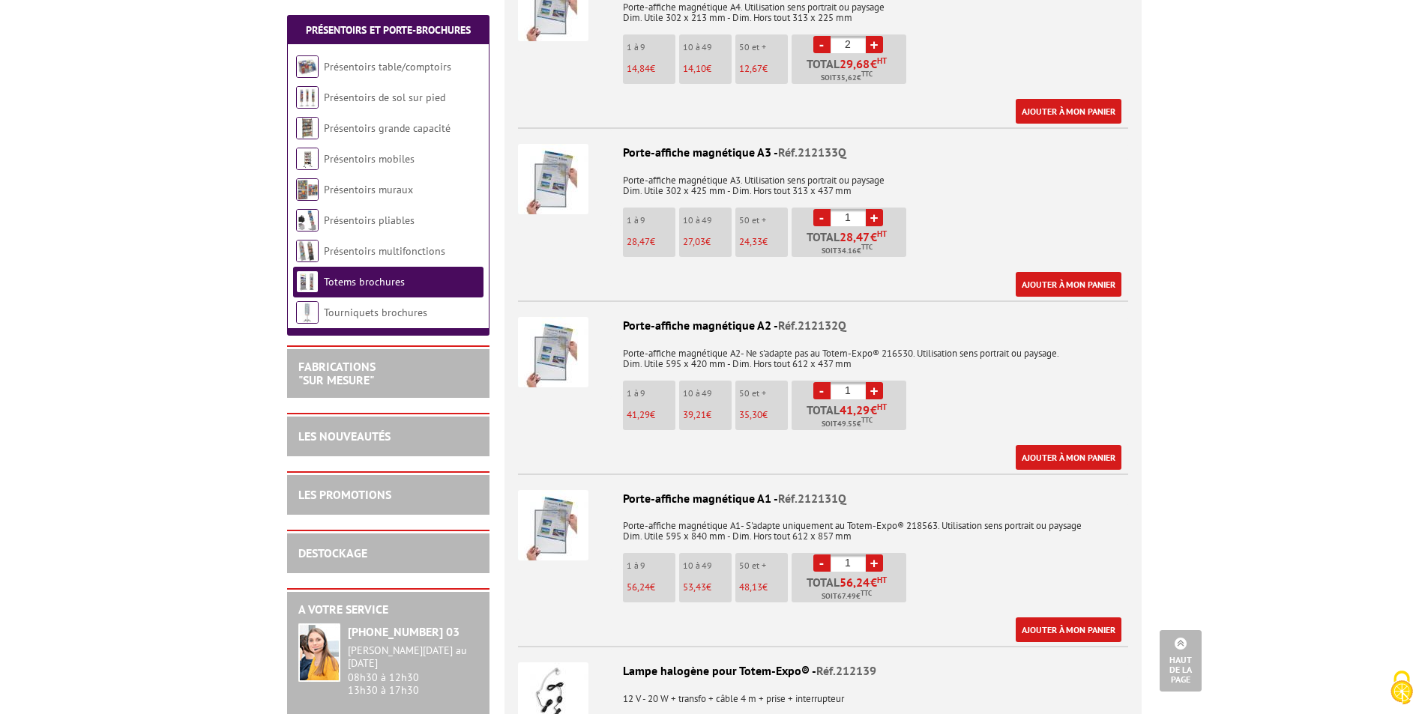
scroll to position [1649, 0]
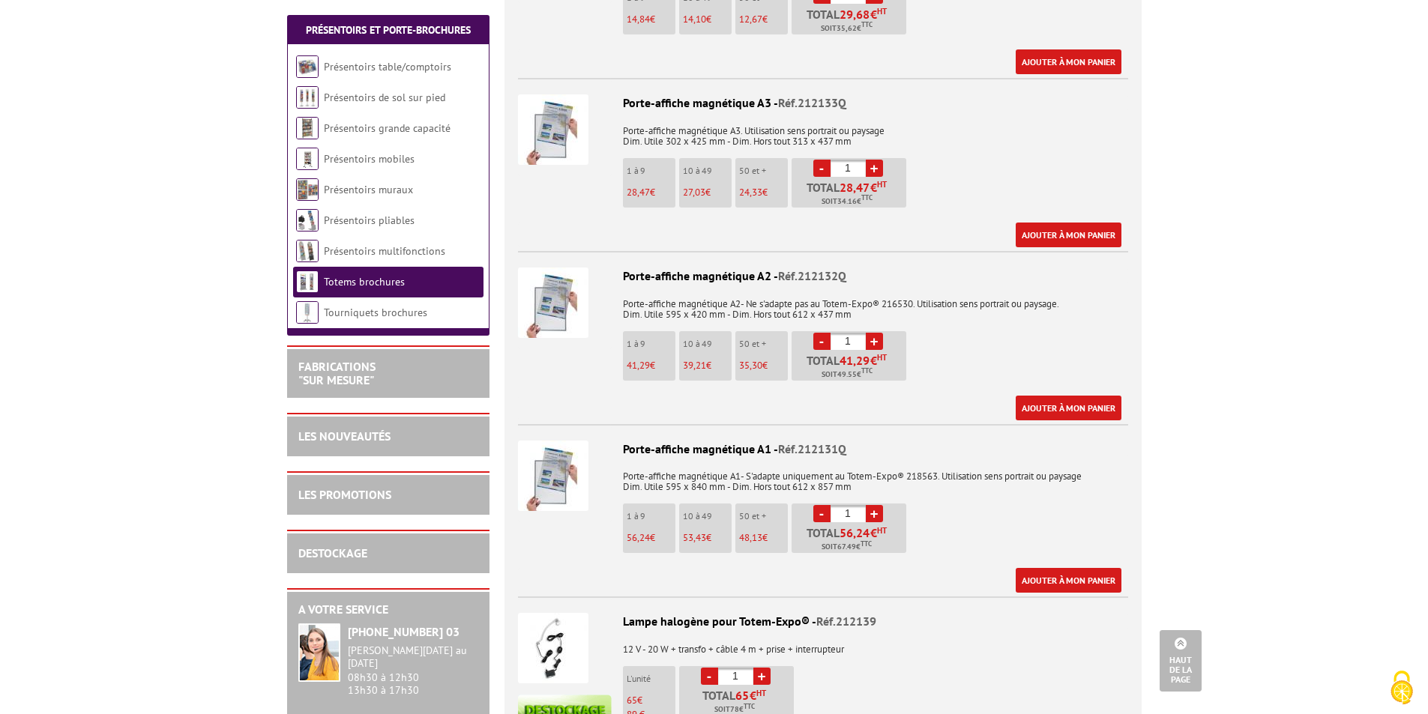
click at [875, 160] on link "+" at bounding box center [874, 168] width 17 height 17
type input "2"
click at [443, 61] on link "Présentoirs table/comptoirs" at bounding box center [388, 66] width 128 height 13
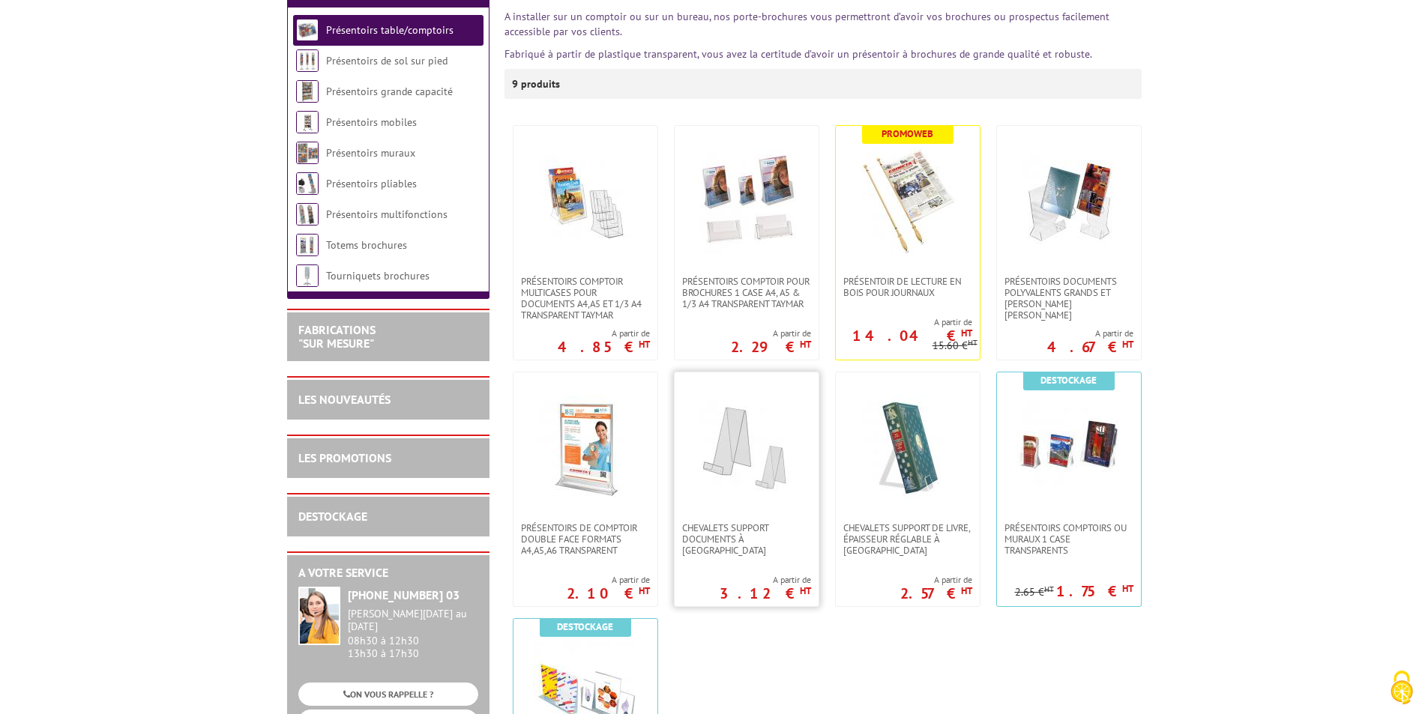
scroll to position [300, 0]
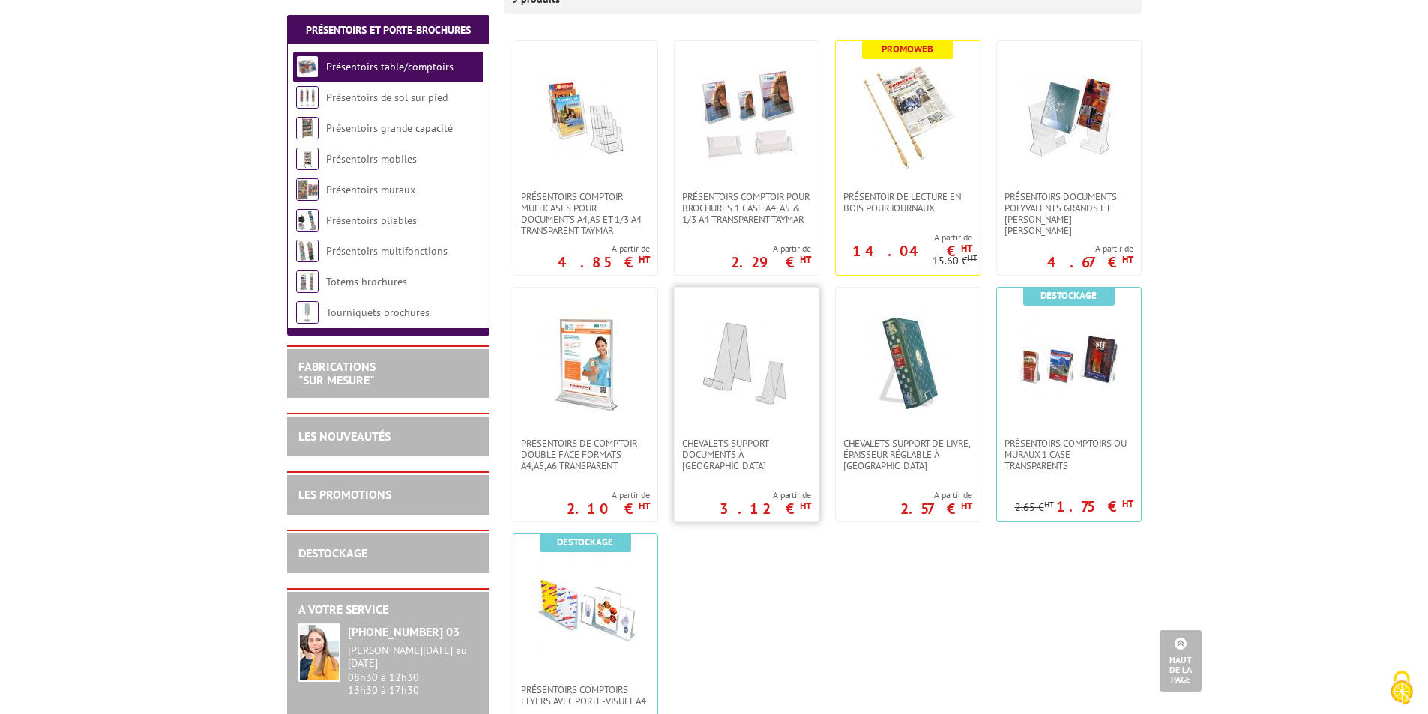
click at [732, 374] on img at bounding box center [746, 362] width 105 height 105
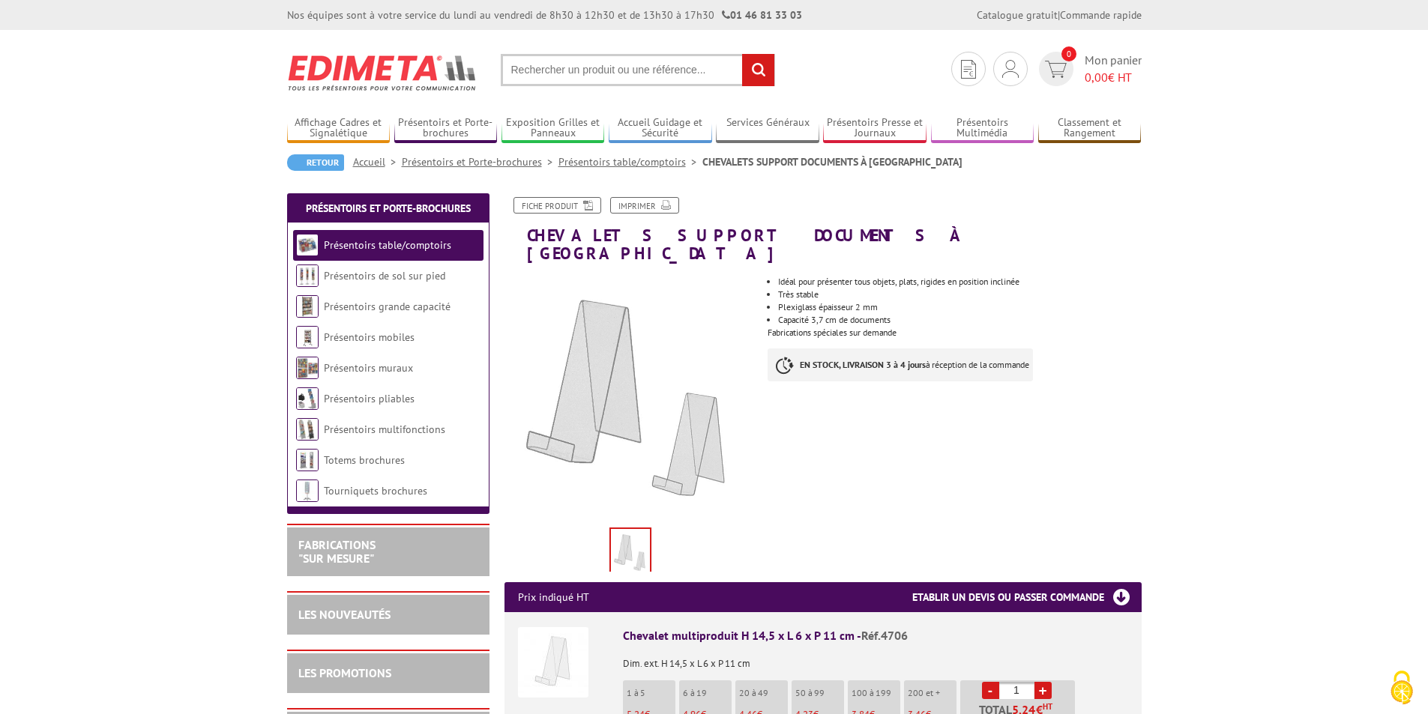
click at [615, 159] on link "Présentoirs table/comptoirs" at bounding box center [630, 161] width 144 height 13
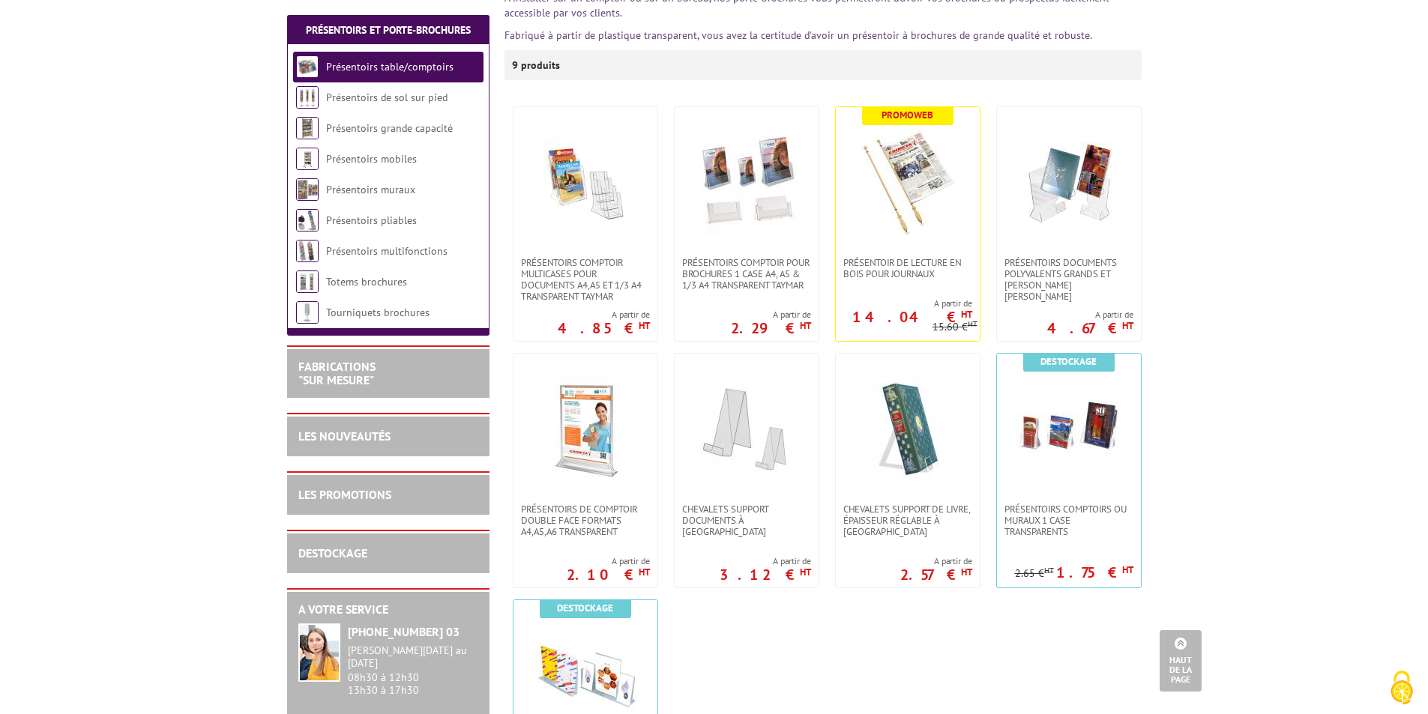
scroll to position [225, 0]
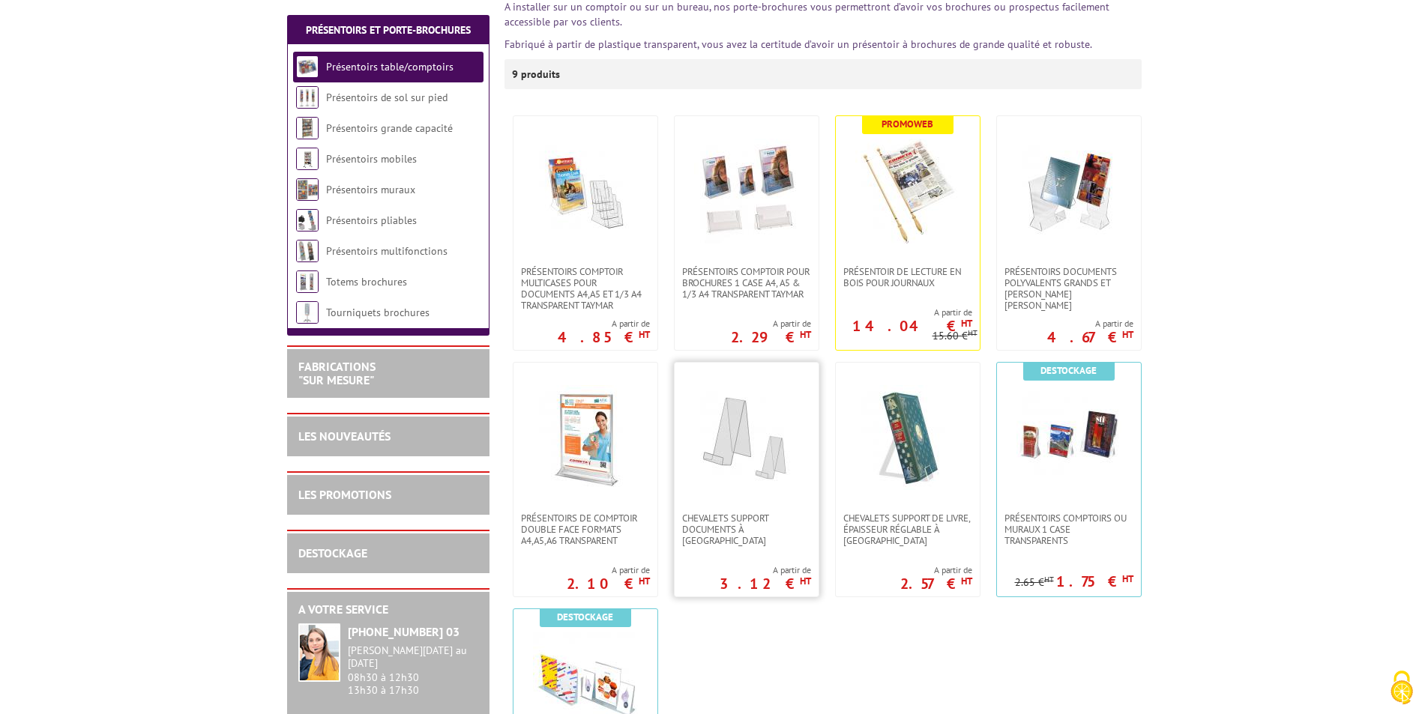
click at [776, 439] on img at bounding box center [746, 437] width 105 height 105
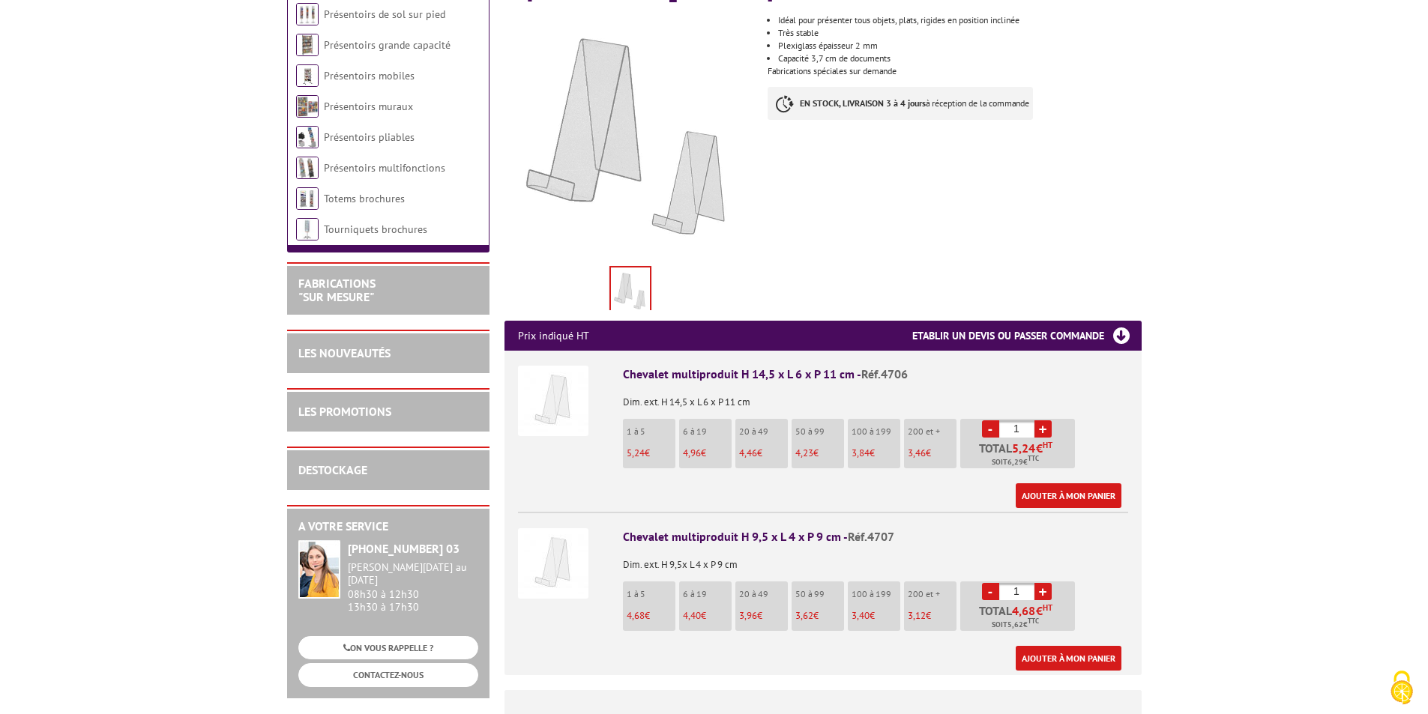
scroll to position [300, 0]
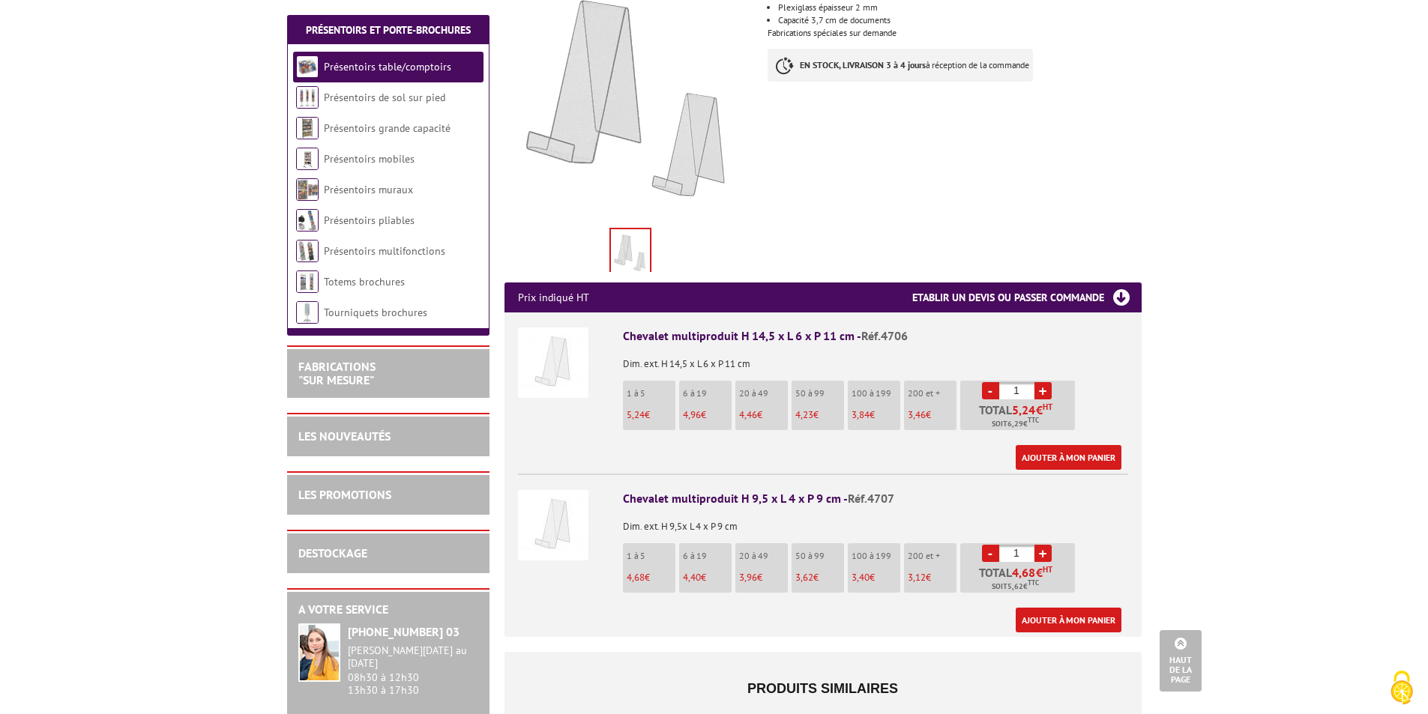
drag, startPoint x: 1022, startPoint y: 373, endPoint x: 1011, endPoint y: 373, distance: 11.2
click at [1011, 382] on input "1" at bounding box center [1016, 390] width 35 height 17
drag, startPoint x: 1024, startPoint y: 370, endPoint x: 974, endPoint y: 371, distance: 50.2
click at [974, 381] on li "- 20 + Total 89,20 € HT Soit 107,04 € TTC" at bounding box center [1017, 405] width 115 height 49
click at [1027, 381] on li "- 1 + Total 5,24 € HT Soit 6,29 € TTC" at bounding box center [1017, 405] width 115 height 49
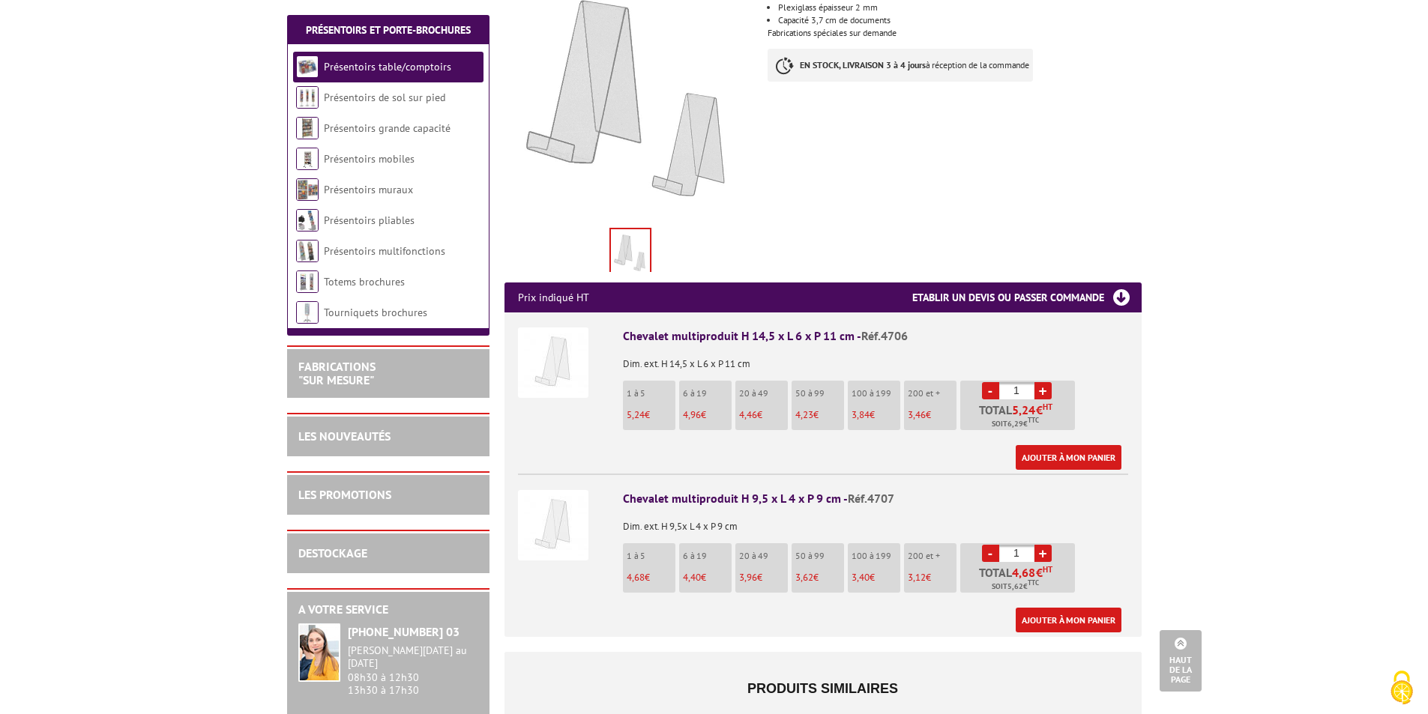
drag, startPoint x: 1027, startPoint y: 372, endPoint x: 1012, endPoint y: 374, distance: 14.4
click at [1012, 382] on input "1" at bounding box center [1016, 390] width 35 height 17
type input "20"
